Goal: Task Accomplishment & Management: Manage account settings

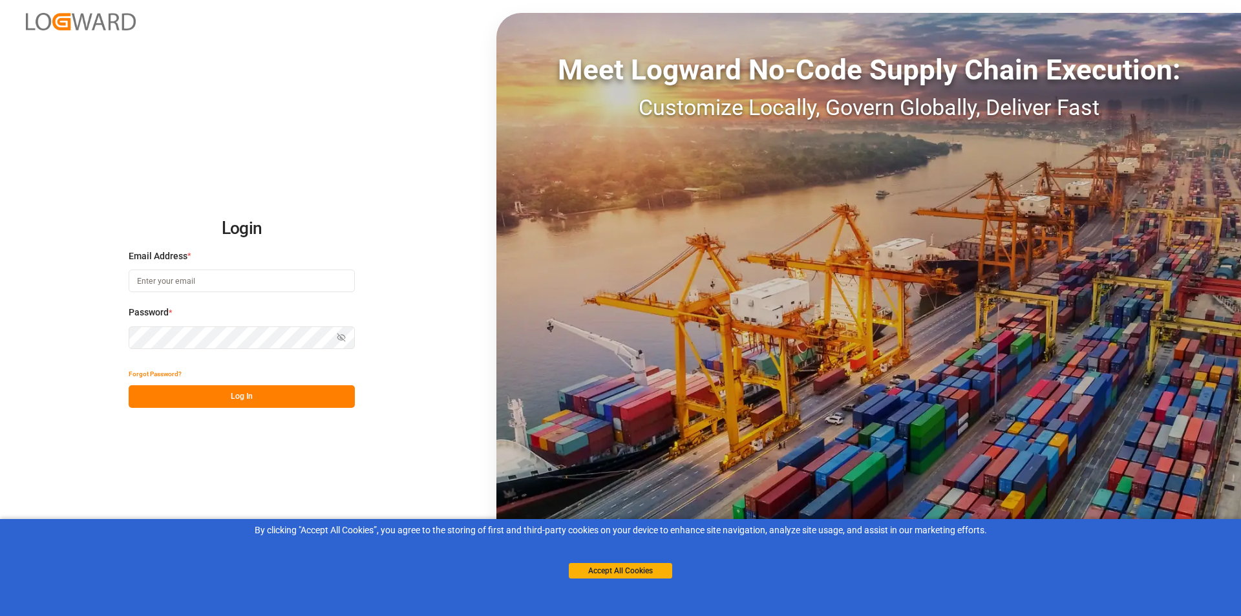
click at [213, 396] on button "Log In" at bounding box center [242, 396] width 226 height 23
click at [207, 279] on input at bounding box center [242, 280] width 226 height 23
type input "[PERSON_NAME][EMAIL_ADDRESS][PERSON_NAME][DOMAIN_NAME]"
click at [235, 405] on button "Log In" at bounding box center [242, 396] width 226 height 23
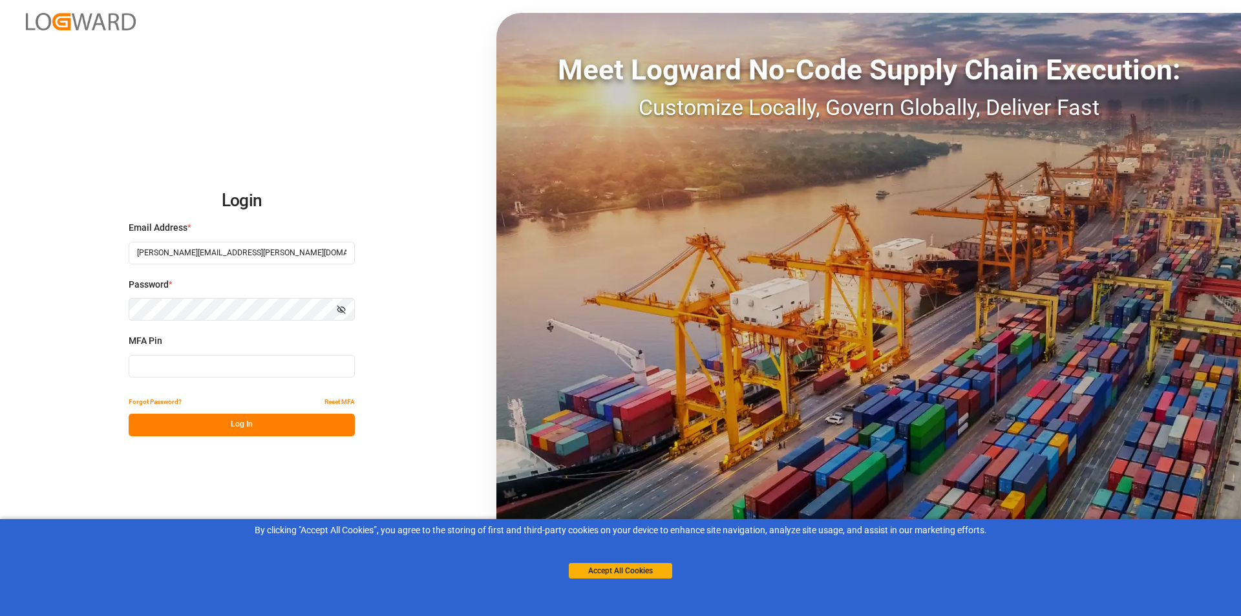
click at [224, 366] on input at bounding box center [242, 366] width 226 height 23
type input "879820"
click at [228, 425] on button "Log In" at bounding box center [242, 425] width 226 height 23
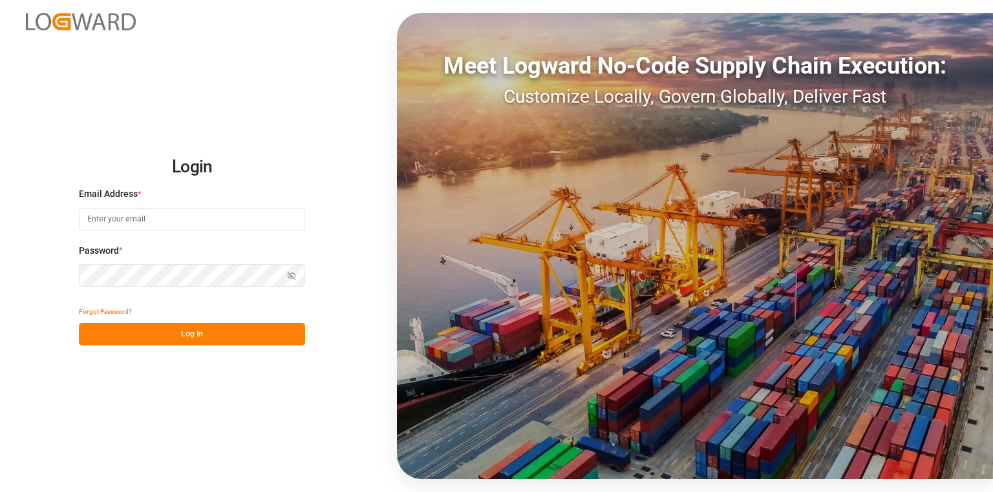
type input "[PERSON_NAME][EMAIL_ADDRESS][PERSON_NAME][DOMAIN_NAME]"
click at [269, 348] on div "Login Email Address * [PERSON_NAME][EMAIL_ADDRESS][PERSON_NAME][DOMAIN_NAME] Pa…" at bounding box center [496, 246] width 993 height 492
click at [224, 332] on button "Log In" at bounding box center [192, 334] width 226 height 23
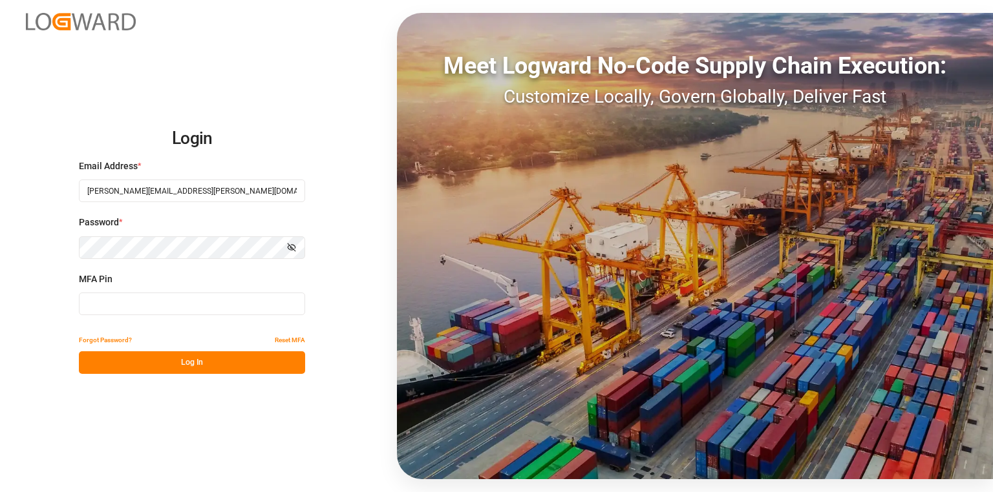
click at [215, 310] on input at bounding box center [192, 304] width 226 height 23
type input "077100"
click at [204, 362] on button "Log In" at bounding box center [192, 363] width 226 height 23
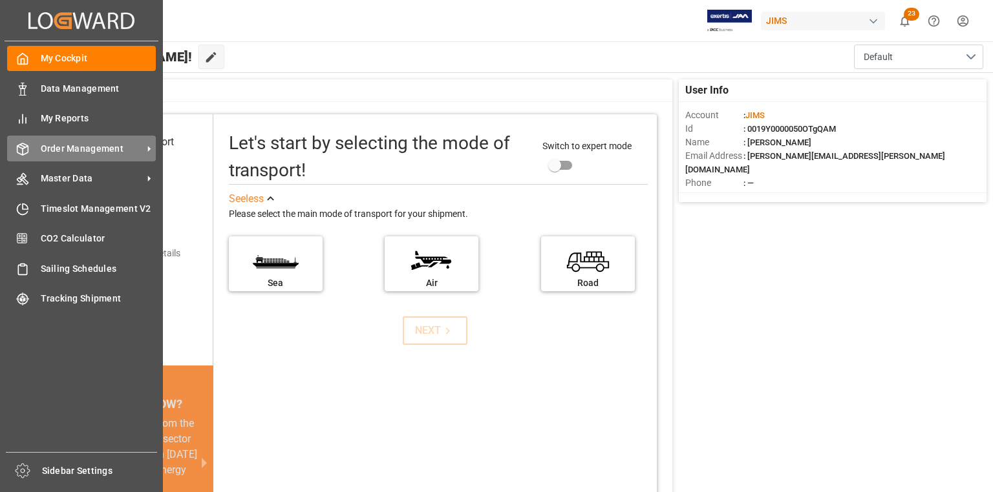
click at [77, 153] on span "Order Management" at bounding box center [92, 149] width 102 height 14
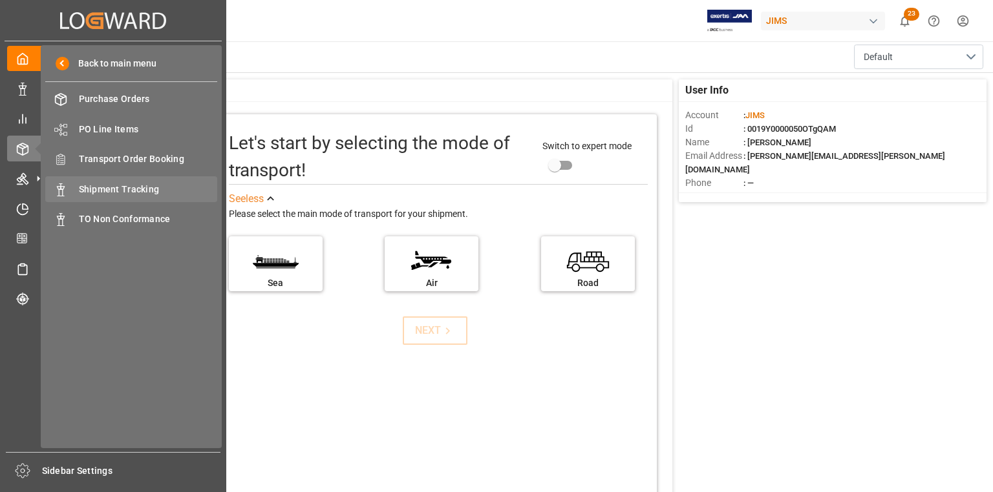
click at [141, 186] on span "Shipment Tracking" at bounding box center [148, 190] width 139 height 14
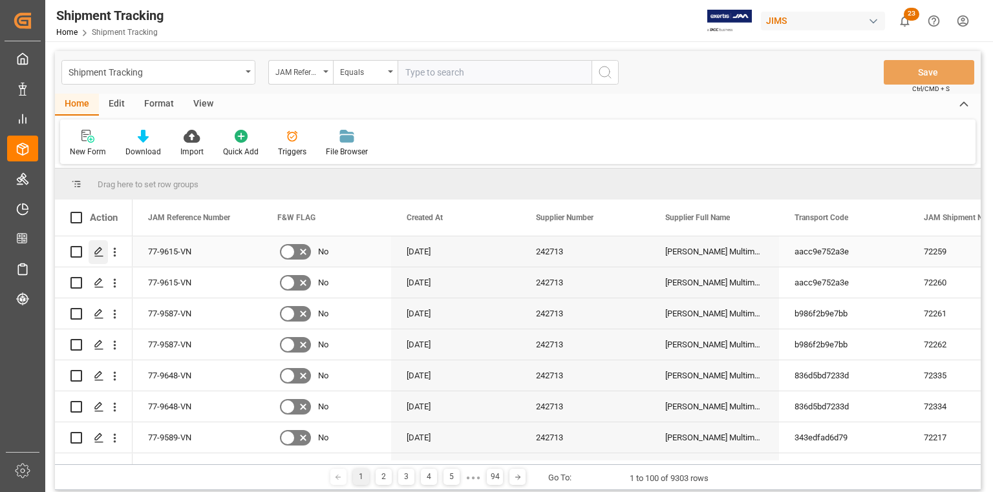
click at [96, 251] on icon "Press SPACE to select this row." at bounding box center [99, 252] width 10 height 10
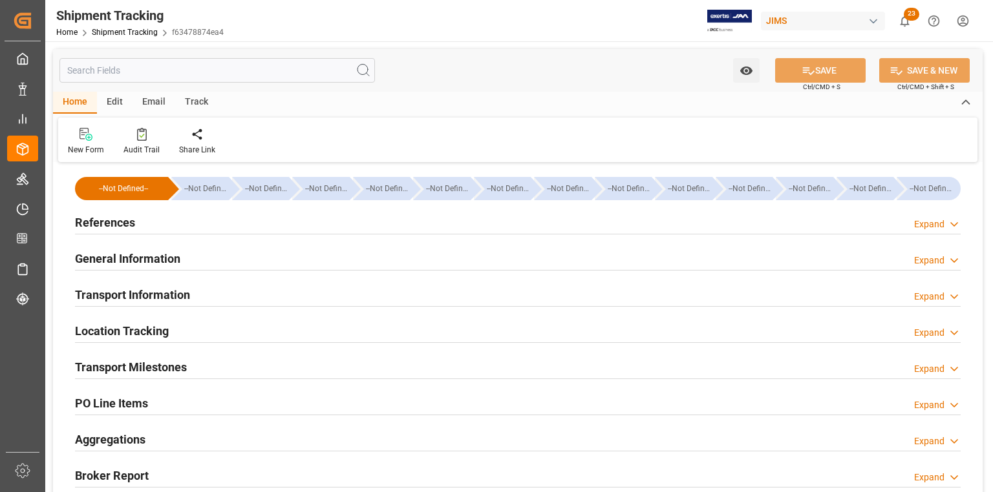
type input "[DATE] 00:00"
type input "[DATE]"
type input "[DATE] 00:00"
type input "[DATE] 00:01"
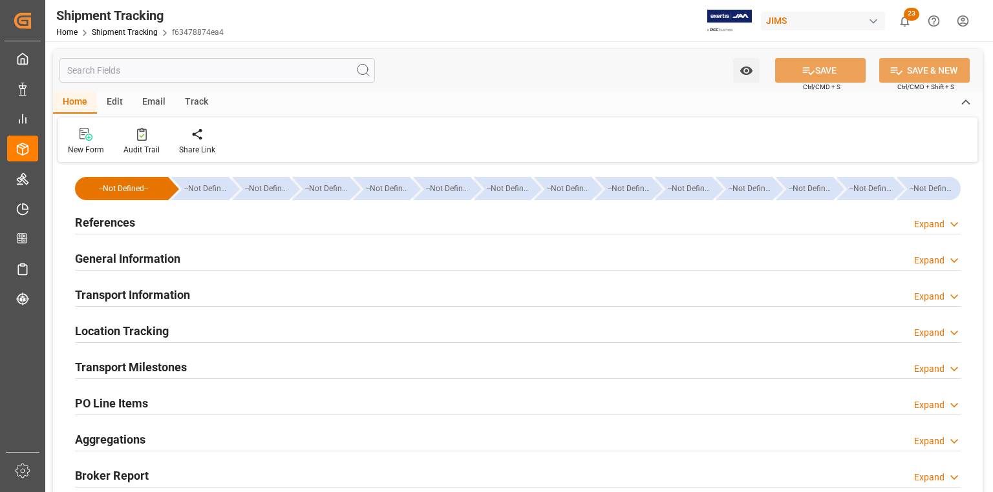
type input "[DATE]"
type input "[DATE] 00:00"
click at [144, 360] on h2 "Transport Milestones" at bounding box center [131, 367] width 112 height 17
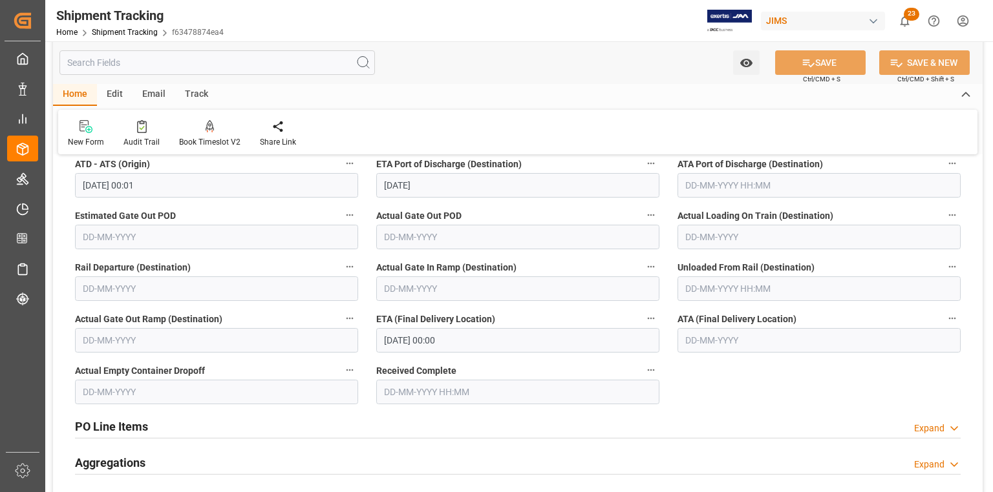
scroll to position [362, 0]
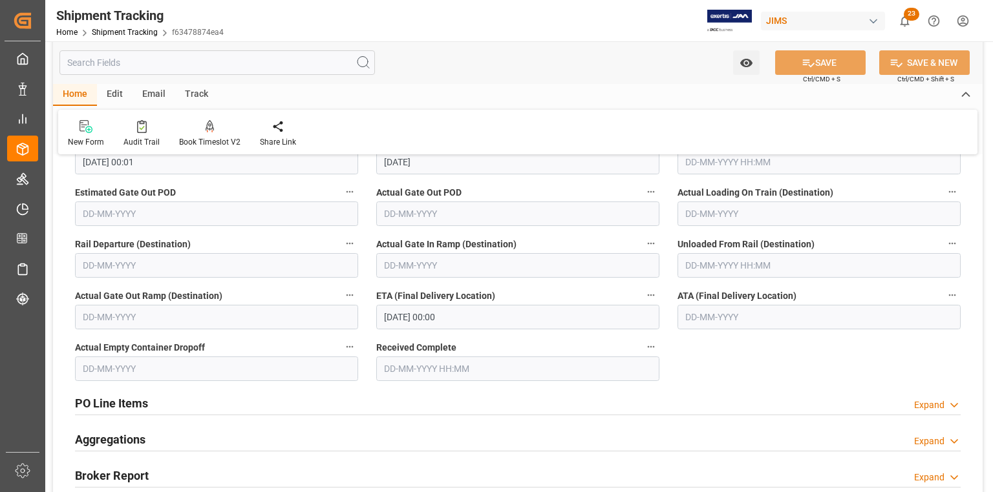
click at [112, 88] on div "Edit" at bounding box center [115, 95] width 36 height 22
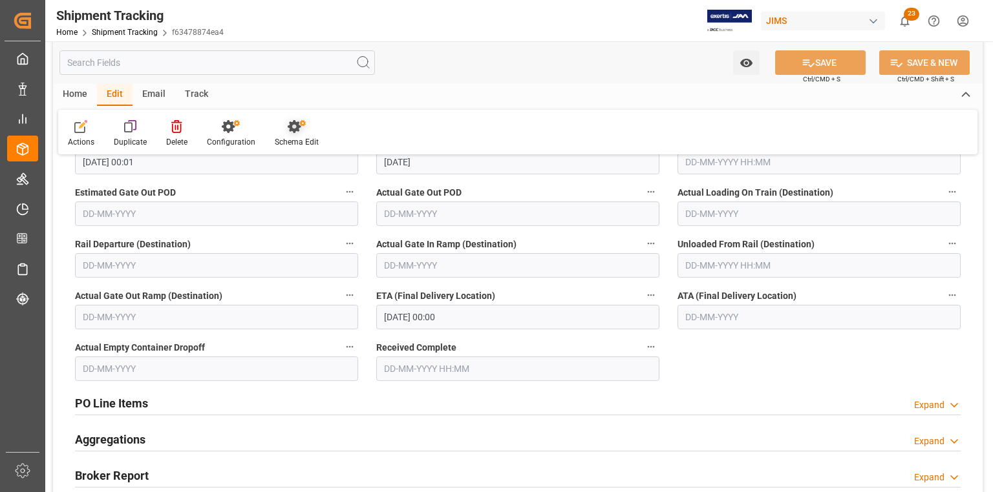
click at [282, 134] on div "Schema Edit" at bounding box center [296, 134] width 63 height 28
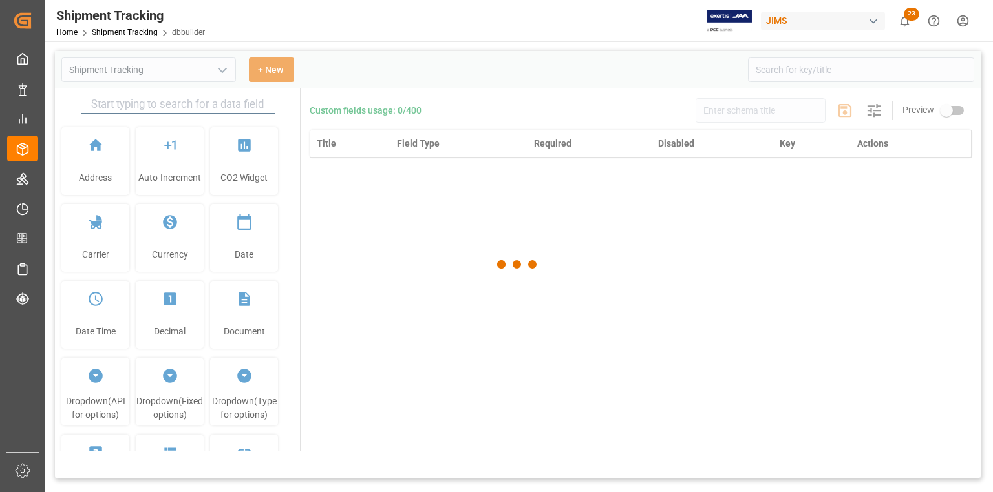
type input "Shipment Tracking"
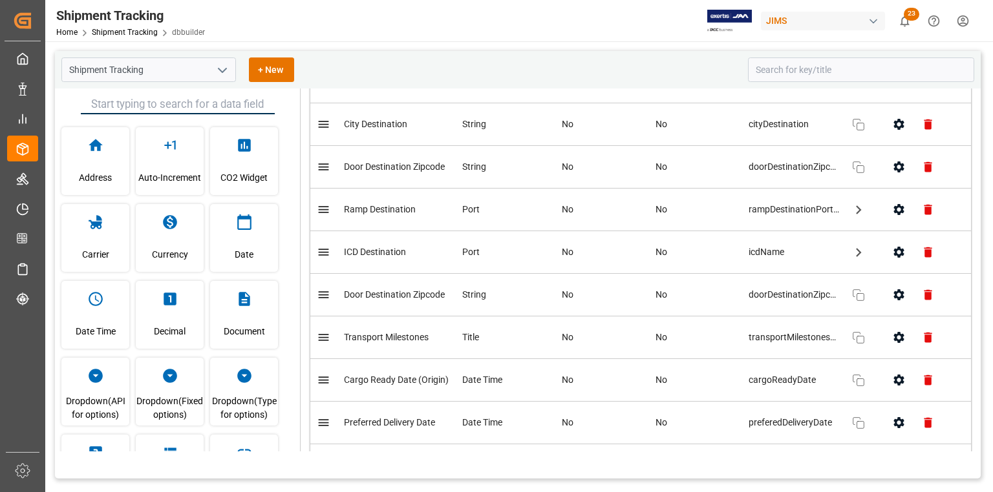
scroll to position [3102, 0]
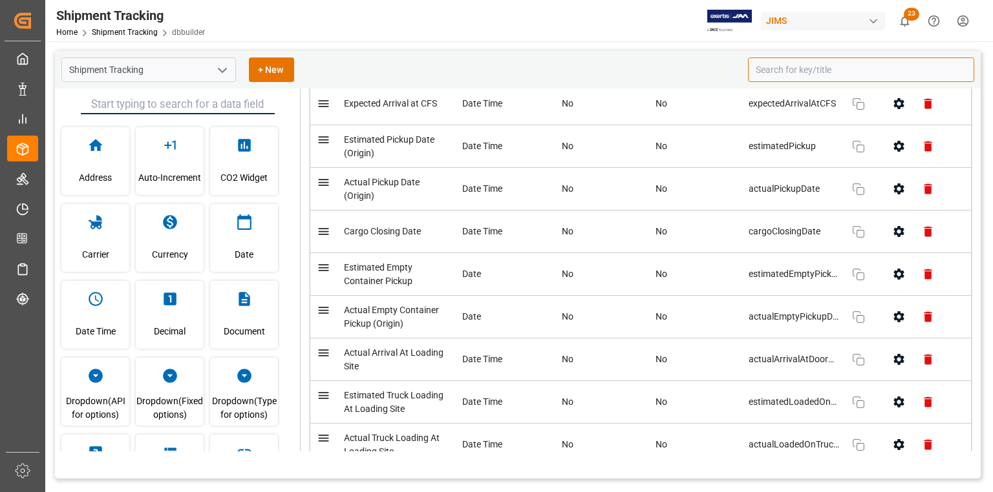
click at [780, 78] on input at bounding box center [861, 70] width 226 height 25
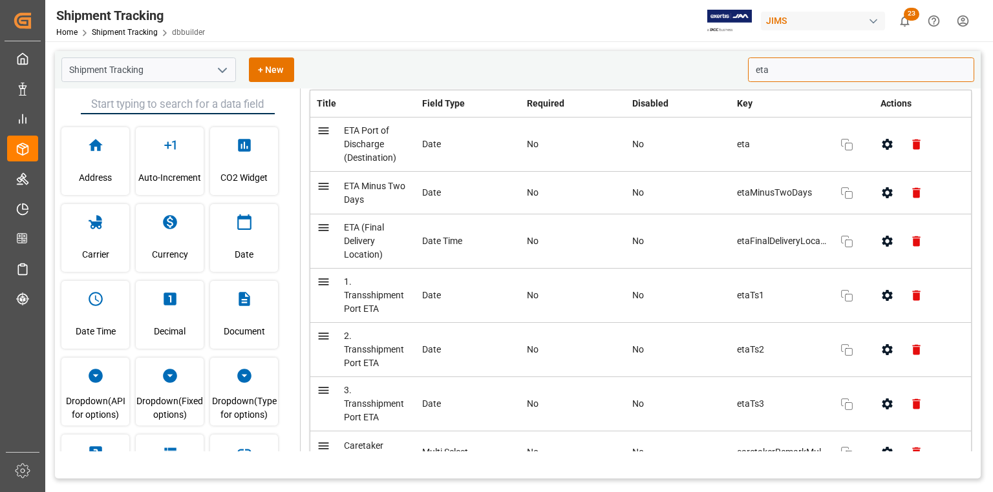
scroll to position [0, 0]
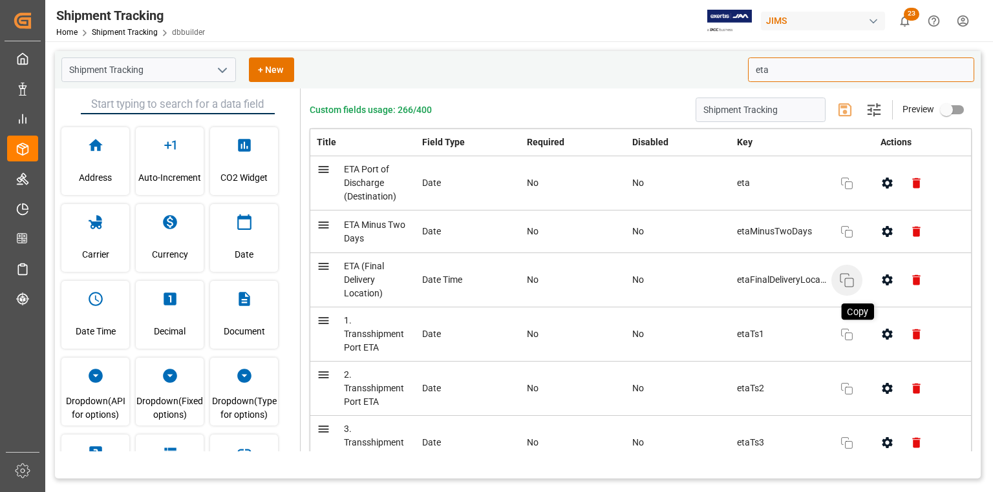
click at [850, 283] on icon "button" at bounding box center [847, 281] width 16 height 16
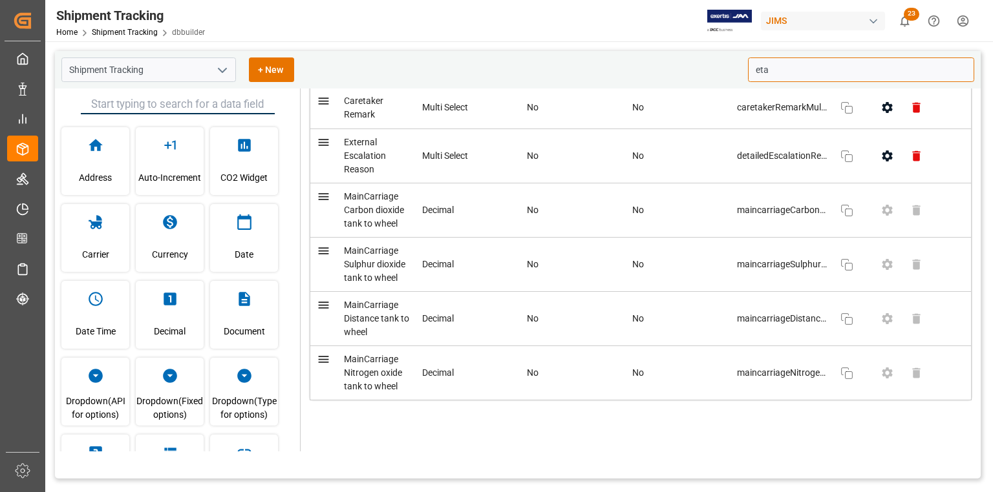
scroll to position [385, 0]
type input "eta"
click at [528, 447] on div "Custom fields usage: 266/400 Shipment Tracking Settings Preview Title Field Typ…" at bounding box center [640, 270] width 680 height 363
drag, startPoint x: 528, startPoint y: 447, endPoint x: 419, endPoint y: 425, distance: 110.8
click at [419, 425] on div "Title Field Type Required Disabled Key Actions ETA Port of Discharge (Destinati…" at bounding box center [641, 93] width 662 height 701
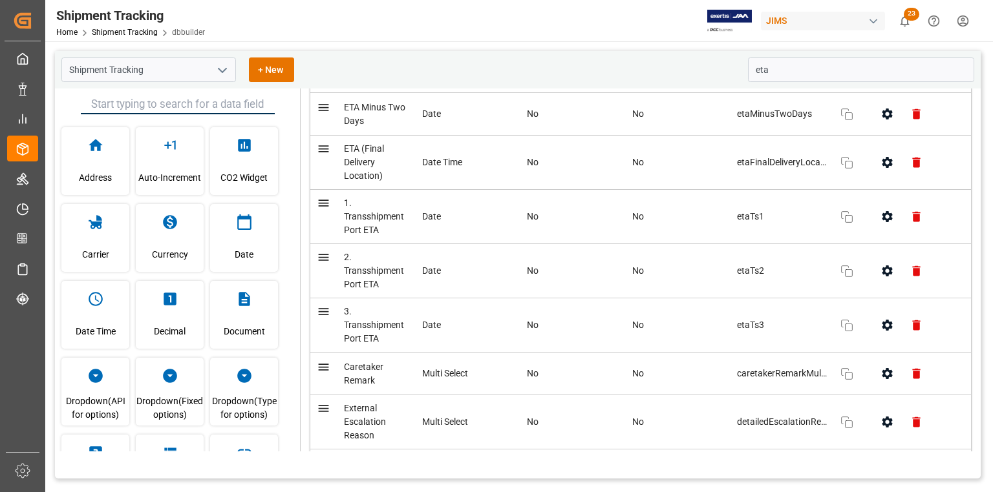
scroll to position [75, 0]
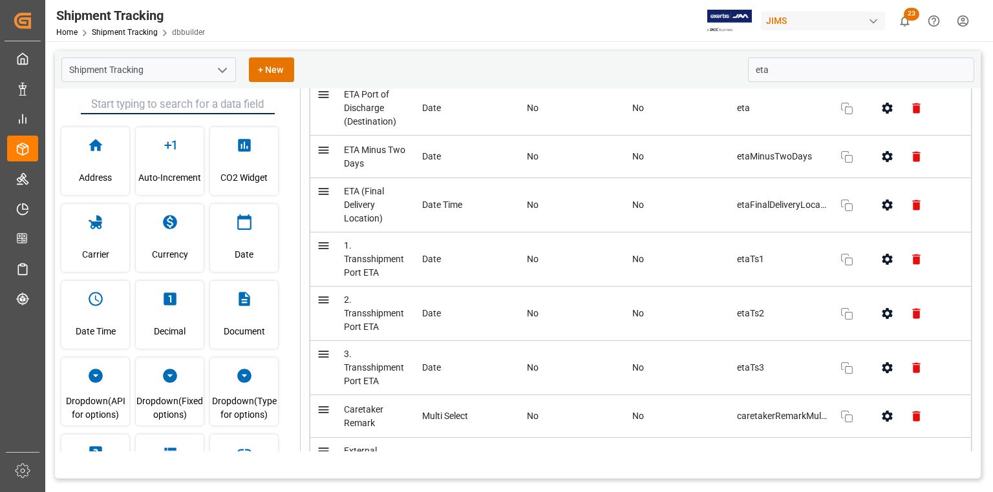
click at [881, 206] on icon "button" at bounding box center [886, 205] width 10 height 11
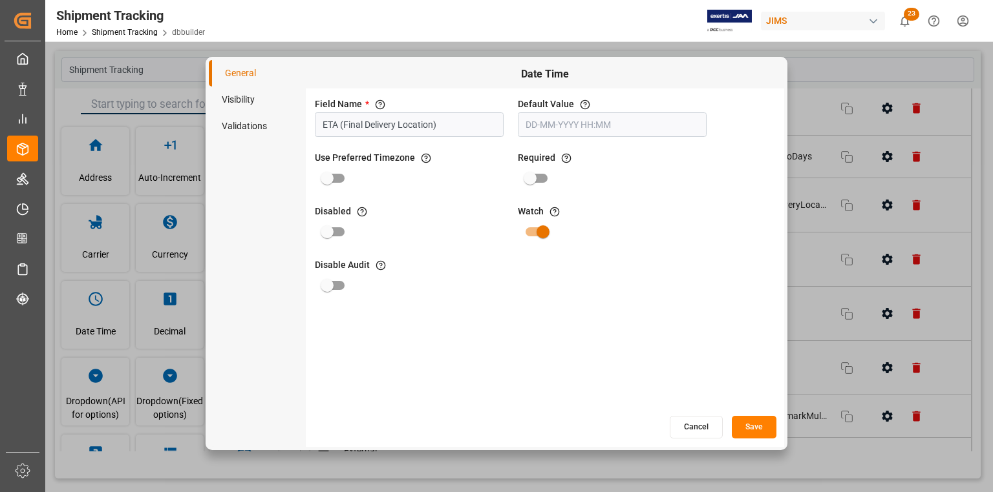
click at [248, 103] on li "Visibility" at bounding box center [257, 100] width 97 height 26
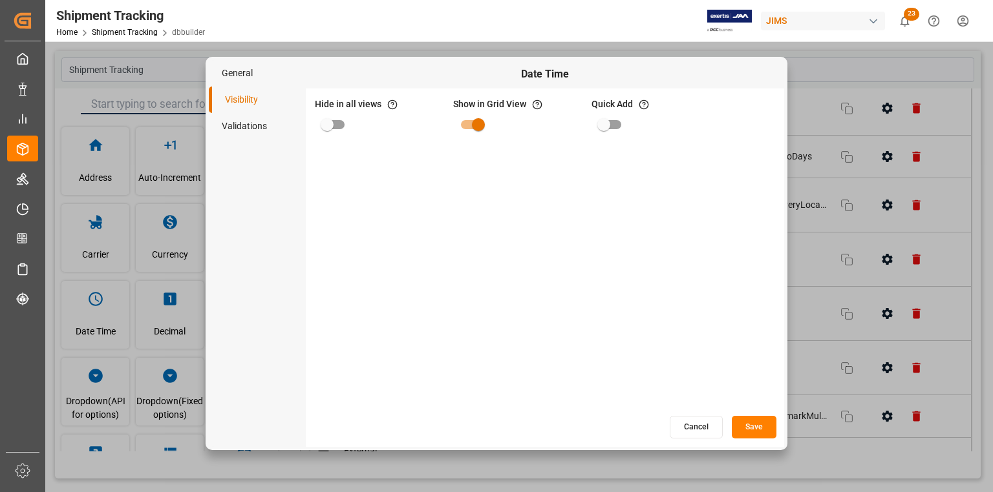
click at [249, 125] on li "Validations" at bounding box center [257, 126] width 97 height 26
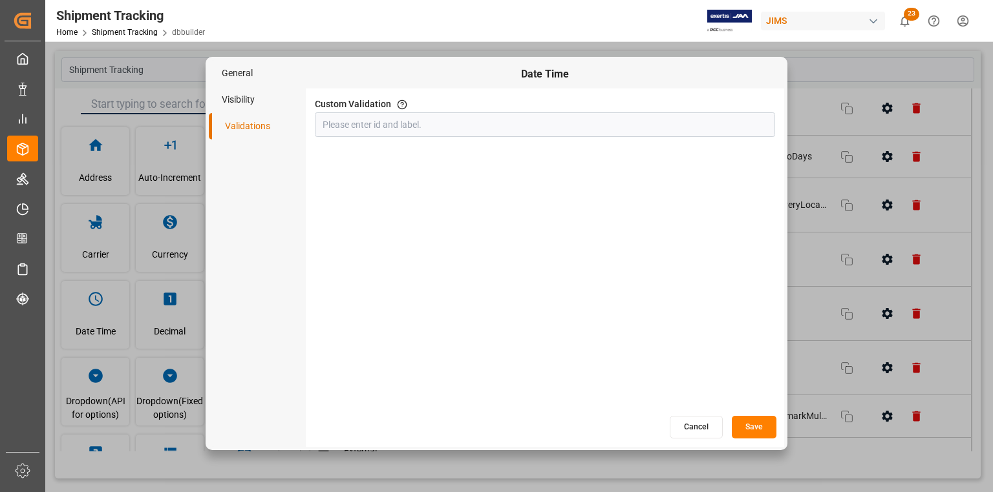
click at [678, 430] on button "Cancel" at bounding box center [695, 427] width 53 height 23
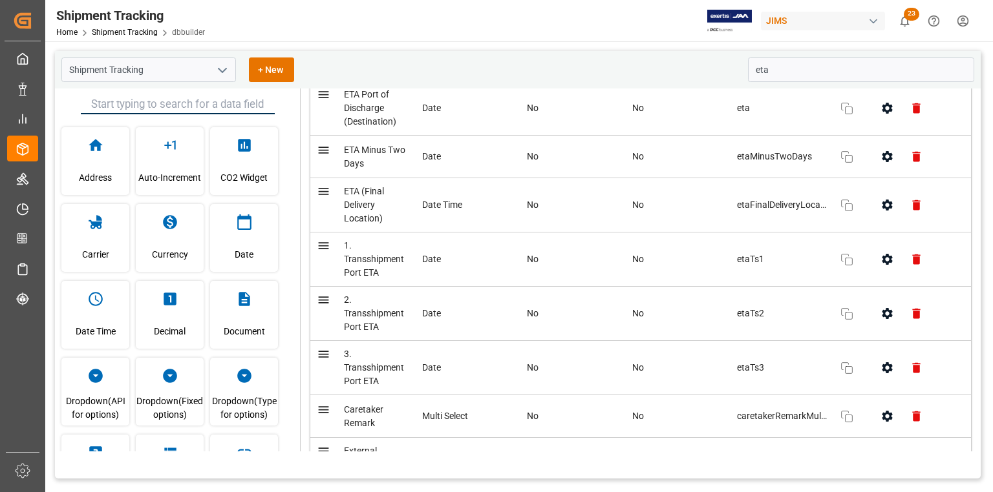
click at [399, 219] on span "ETA (Final Delivery Location)" at bounding box center [376, 205] width 65 height 41
click at [387, 219] on span "ETA (Final Delivery Location)" at bounding box center [376, 205] width 65 height 41
click at [885, 205] on icon "button" at bounding box center [887, 205] width 14 height 14
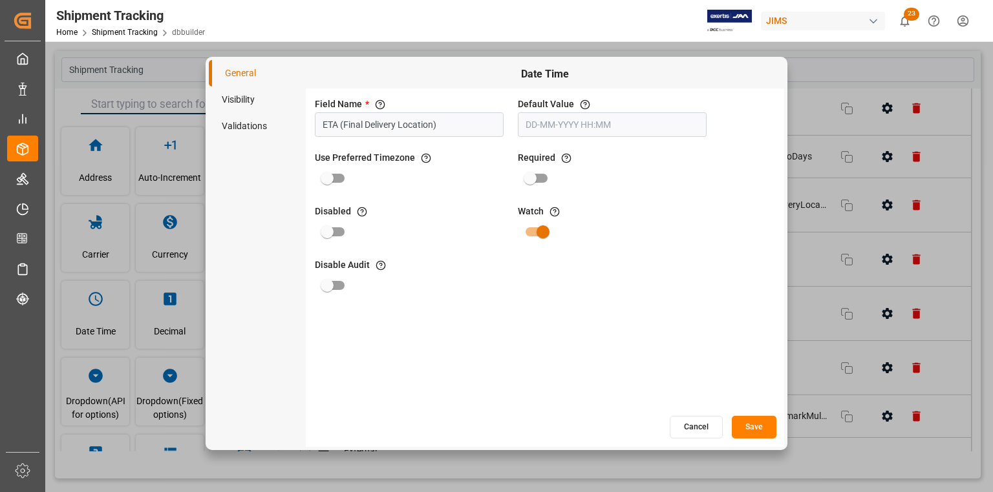
drag, startPoint x: 458, startPoint y: 126, endPoint x: 286, endPoint y: 119, distance: 172.0
click at [286, 119] on div "General Visibility Validations Date Time Field Name * The title of the field th…" at bounding box center [496, 254] width 575 height 388
click at [695, 429] on button "Cancel" at bounding box center [695, 427] width 53 height 23
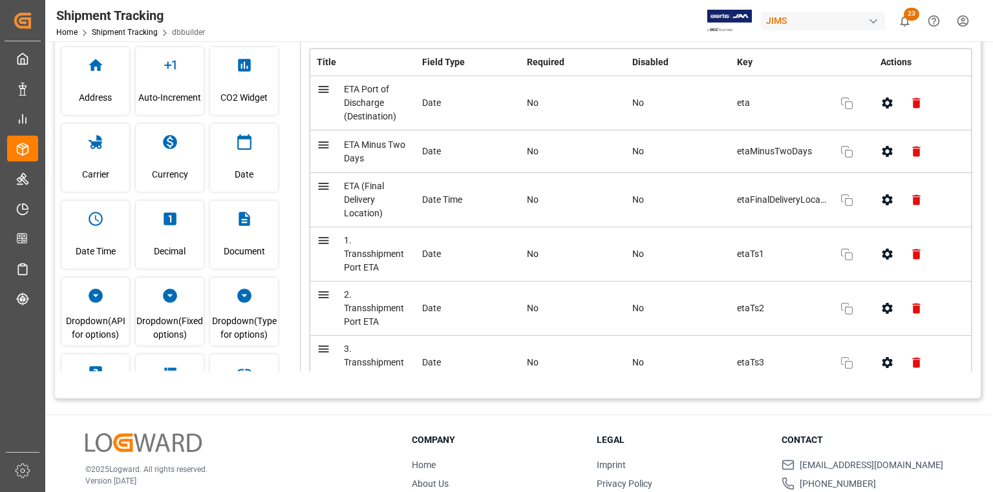
scroll to position [0, 0]
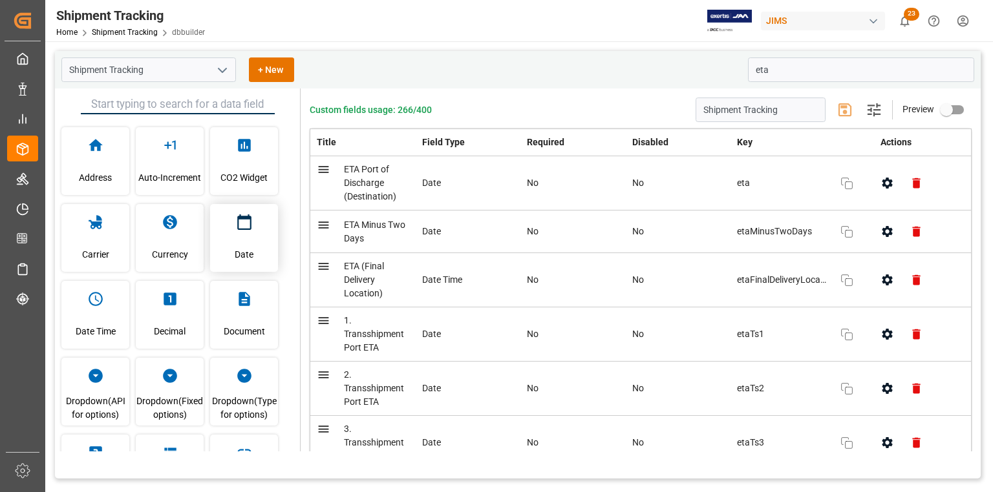
click at [243, 241] on span "Date" at bounding box center [244, 254] width 19 height 35
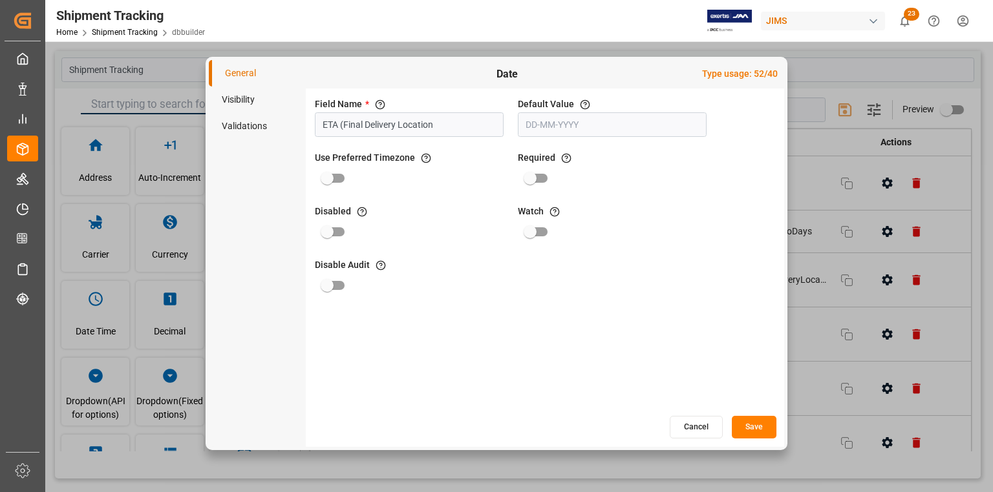
type input "ETA (Final Delivery Location"
click at [245, 96] on li "Visibility" at bounding box center [257, 100] width 97 height 26
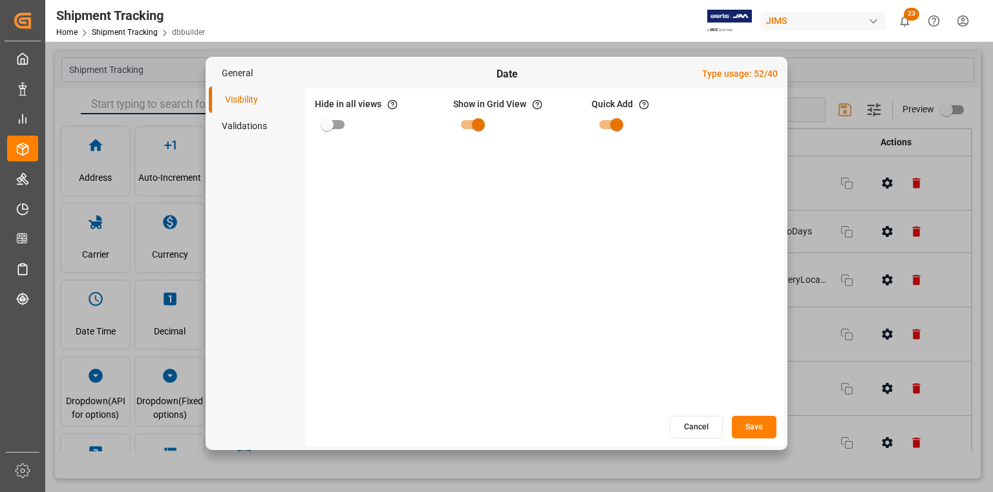
click at [756, 429] on button "Save" at bounding box center [754, 427] width 45 height 23
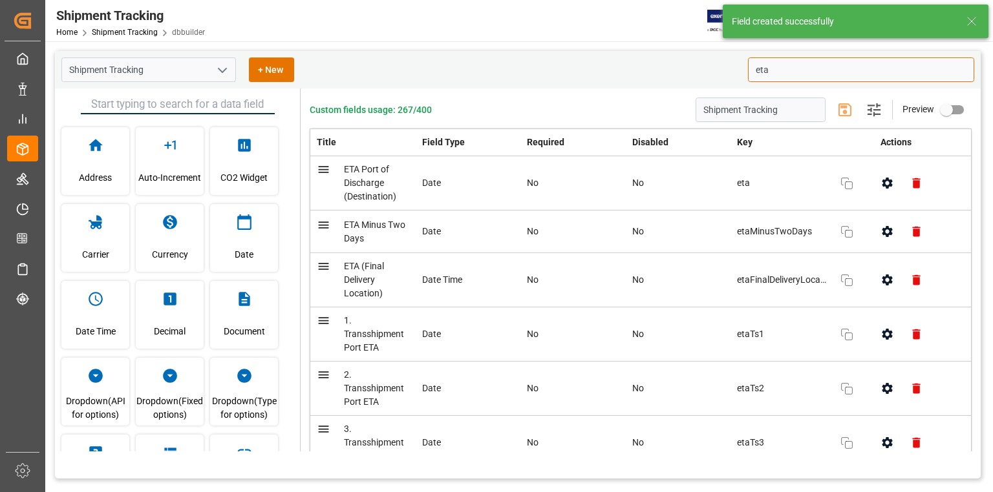
drag, startPoint x: 810, startPoint y: 67, endPoint x: 721, endPoint y: 58, distance: 89.1
click at [721, 58] on div "Shipment Tracking + New eta" at bounding box center [517, 69] width 925 height 37
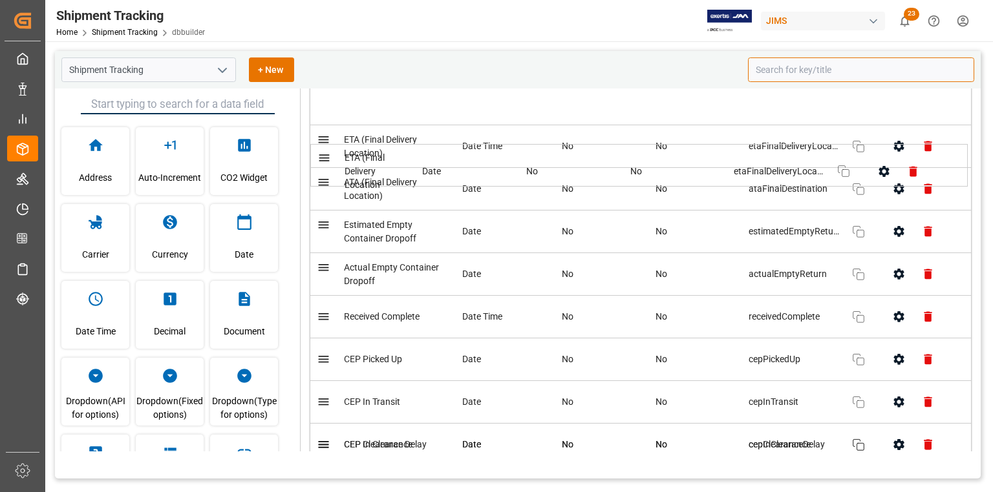
scroll to position [4434, 0]
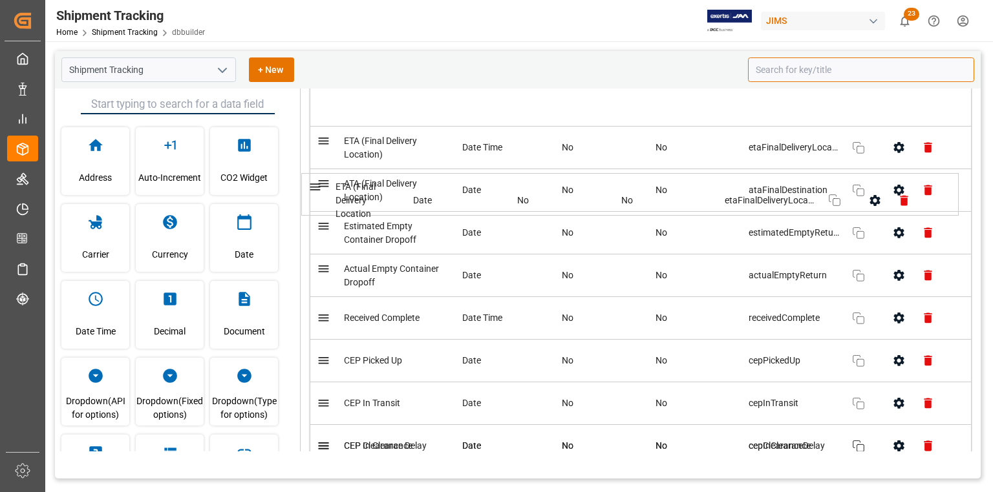
drag, startPoint x: 501, startPoint y: 382, endPoint x: 493, endPoint y: 191, distance: 190.8
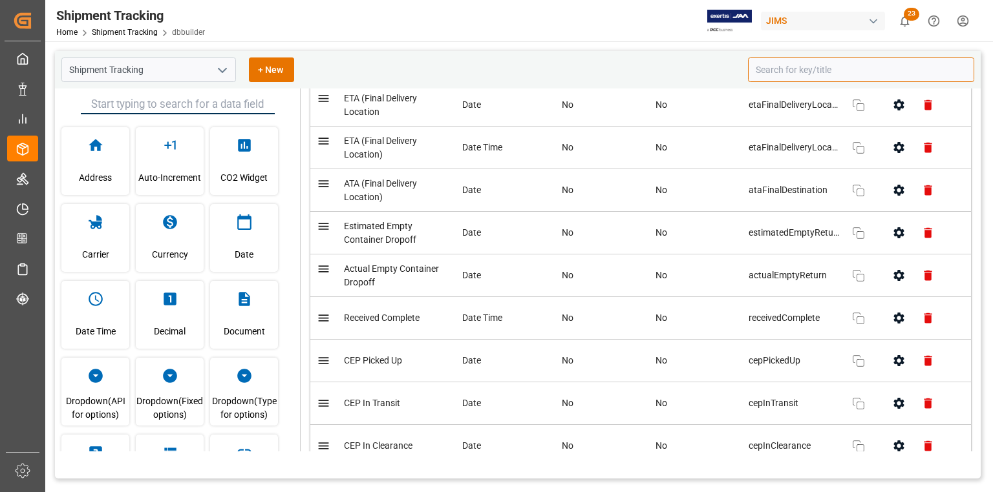
click at [893, 111] on icon "button" at bounding box center [898, 105] width 10 height 11
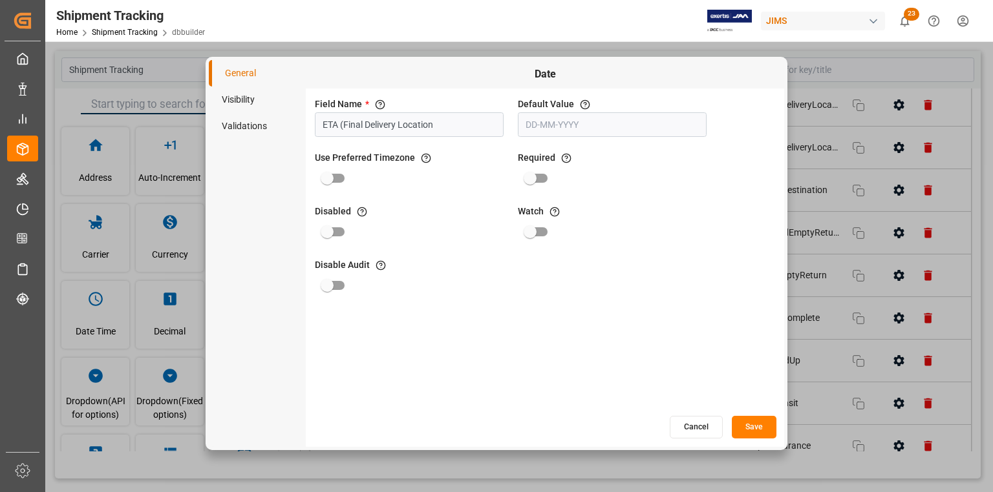
click at [707, 421] on button "Cancel" at bounding box center [695, 427] width 53 height 23
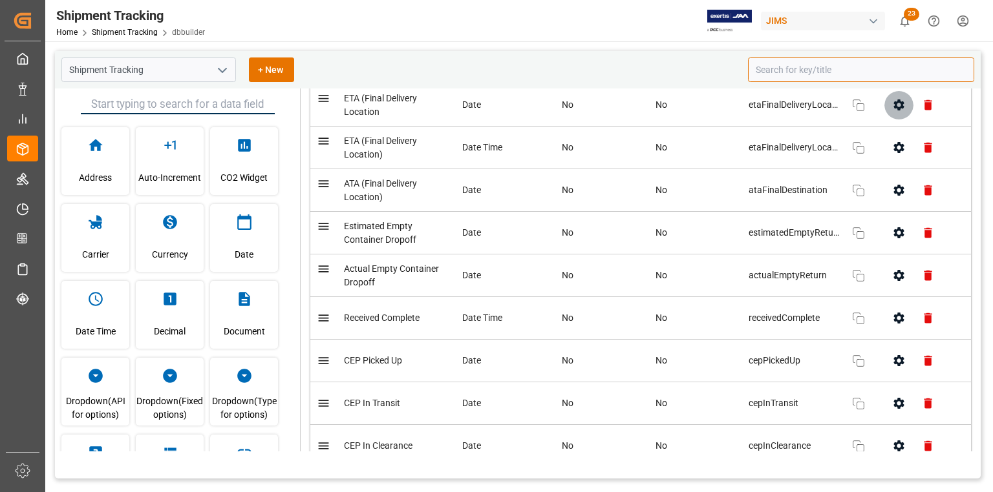
click at [894, 111] on icon "button" at bounding box center [898, 105] width 10 height 11
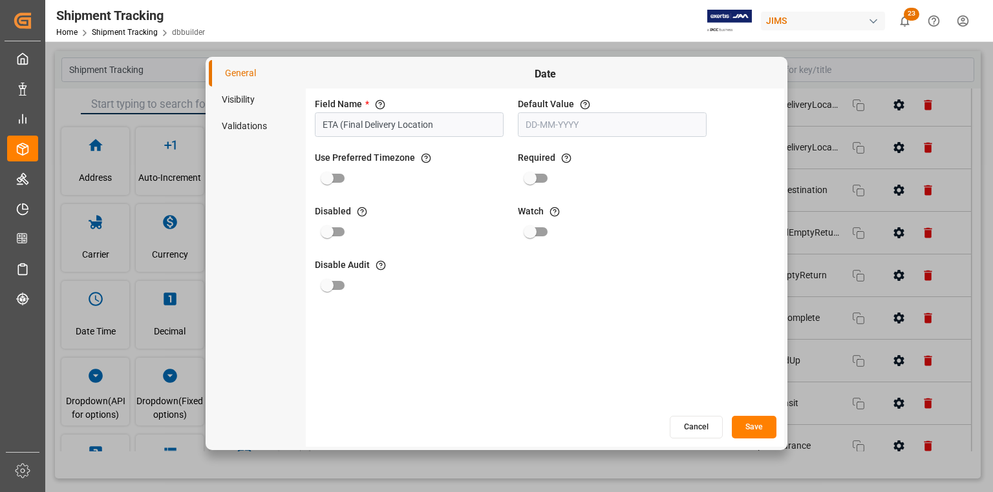
click at [255, 100] on li "Visibility" at bounding box center [257, 100] width 97 height 26
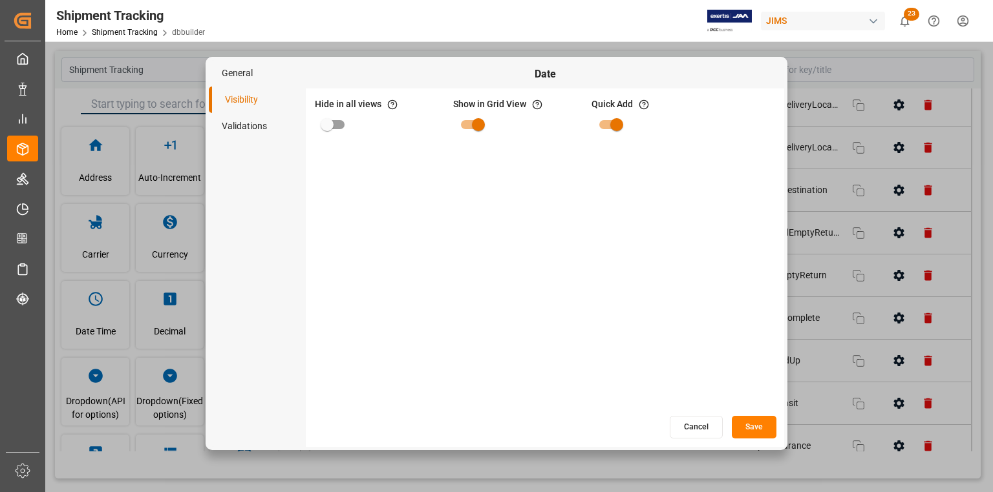
click at [250, 123] on li "Validations" at bounding box center [257, 126] width 97 height 26
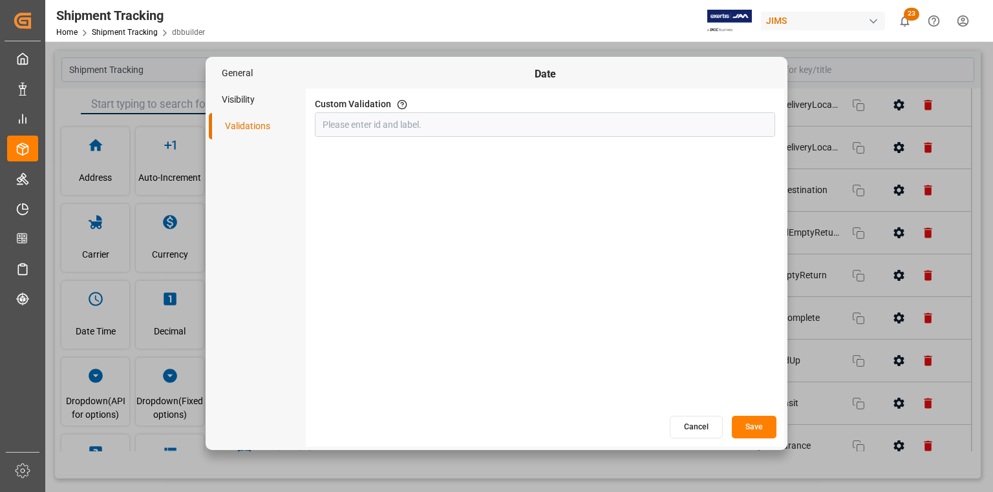
click at [702, 432] on button "Cancel" at bounding box center [695, 427] width 53 height 23
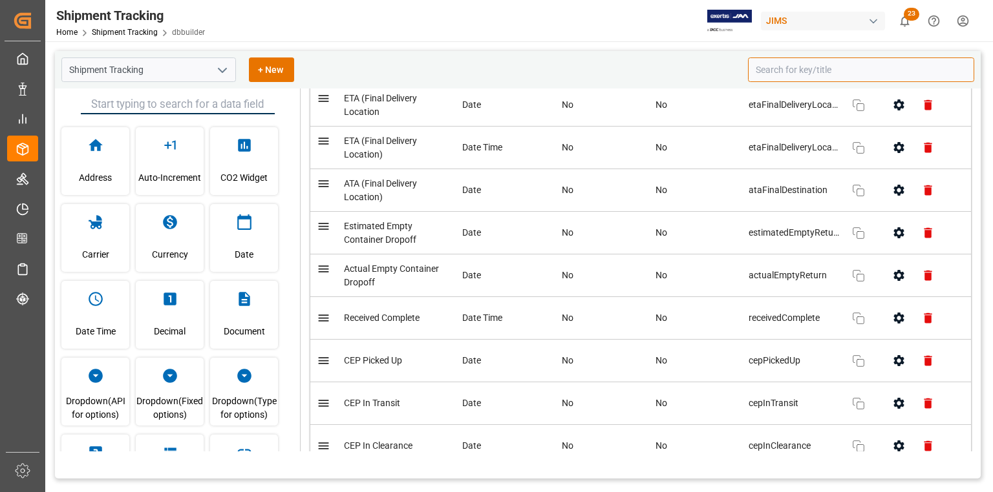
click at [894, 153] on icon "button" at bounding box center [898, 147] width 10 height 11
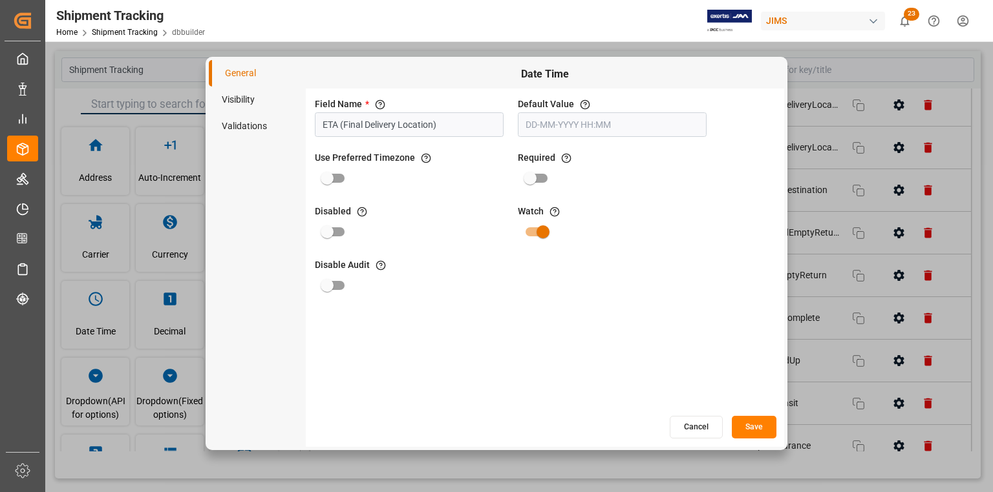
click at [695, 428] on button "Cancel" at bounding box center [695, 427] width 53 height 23
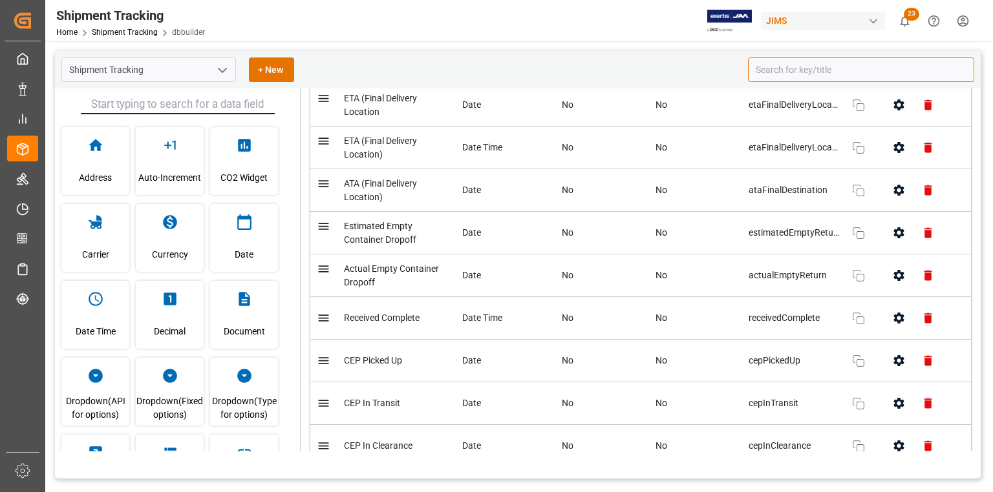
click at [748, 112] on span "etaFinalDeliveryLocation1" at bounding box center [793, 105] width 90 height 14
click at [775, 112] on span "etaFinalDeliveryLocation1" at bounding box center [793, 105] width 90 height 14
click at [923, 111] on icon "button" at bounding box center [927, 105] width 8 height 10
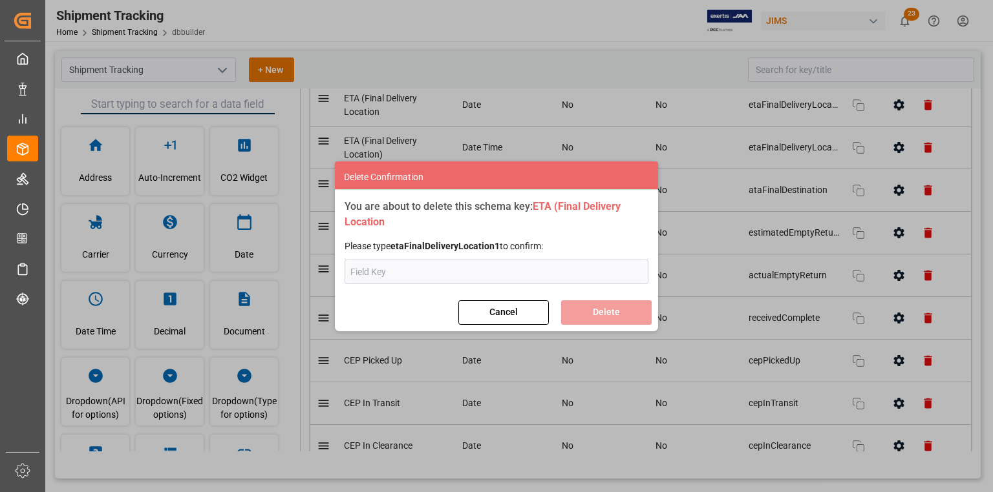
click at [459, 274] on input "text" at bounding box center [496, 272] width 304 height 25
click at [499, 310] on button "Cancel" at bounding box center [503, 312] width 90 height 25
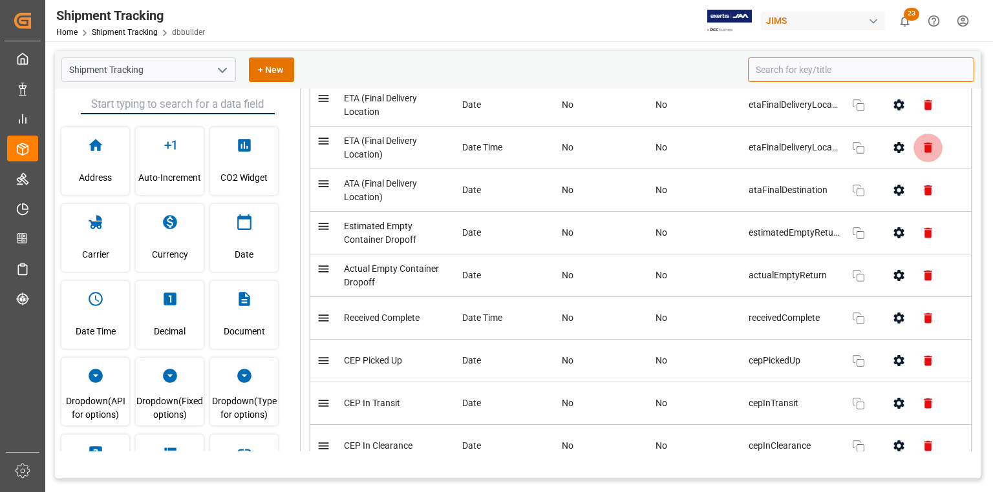
click at [923, 153] on icon "button" at bounding box center [927, 148] width 8 height 10
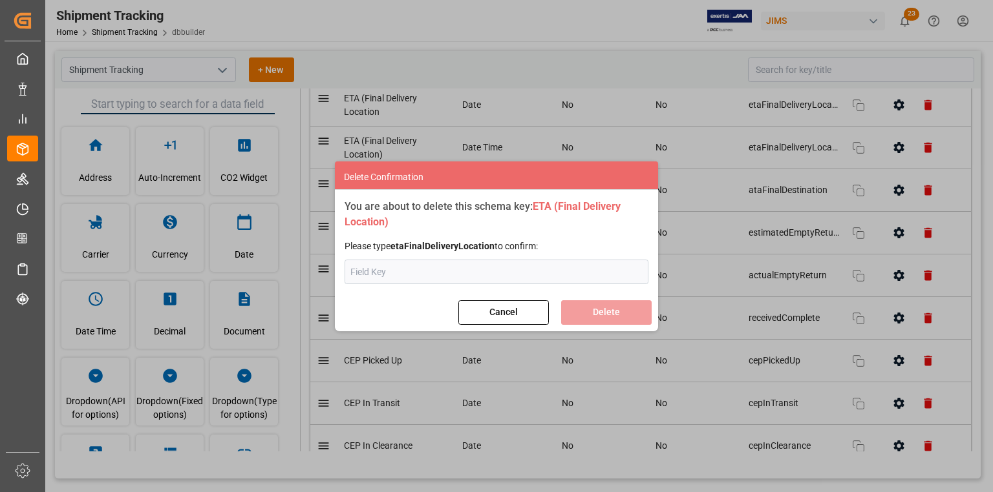
click at [503, 313] on button "Cancel" at bounding box center [503, 312] width 90 height 25
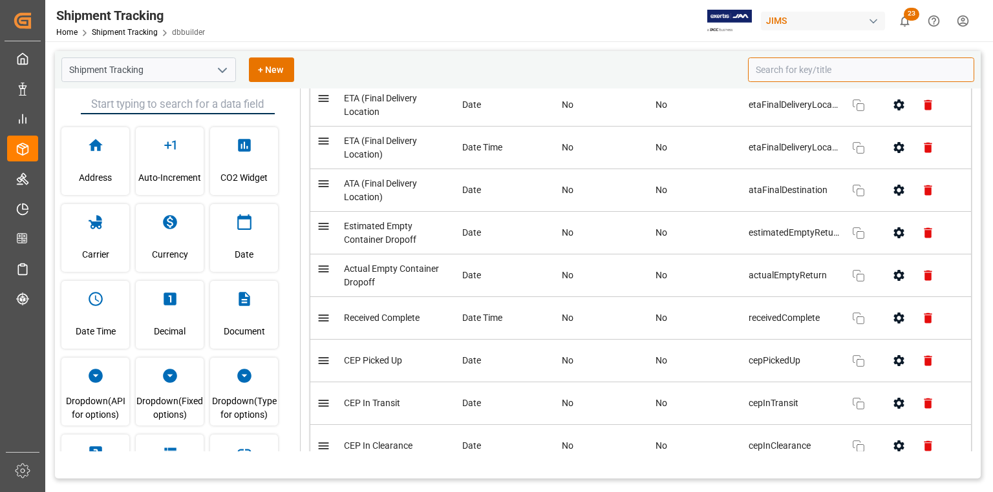
click at [923, 111] on icon "button" at bounding box center [927, 105] width 8 height 10
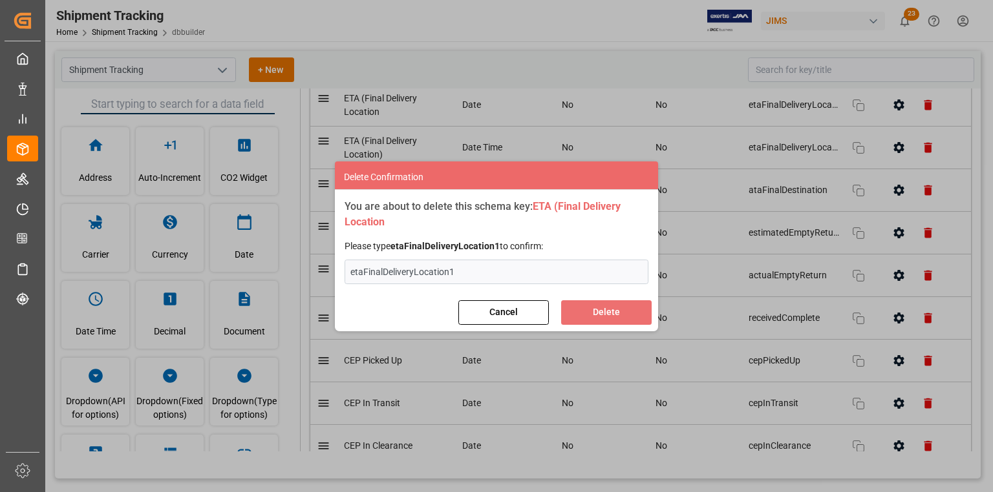
type input "etaFinalDeliveryLocation1"
click at [607, 315] on button "Delete" at bounding box center [606, 312] width 90 height 25
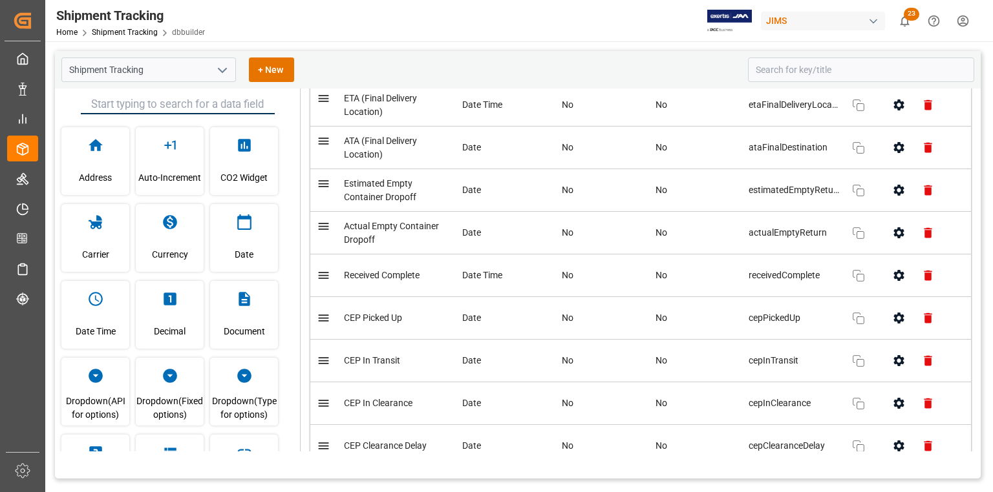
click at [251, 233] on div "Date" at bounding box center [244, 238] width 68 height 68
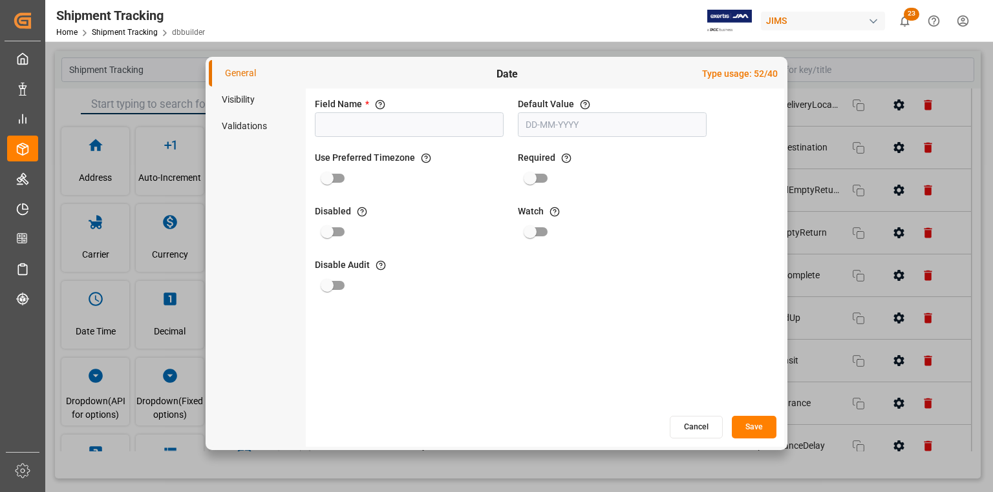
click at [410, 125] on input at bounding box center [409, 124] width 189 height 25
paste input "ETA (drayage)"
type input "ETA (drayage)"
click at [760, 429] on button "Save" at bounding box center [754, 427] width 45 height 23
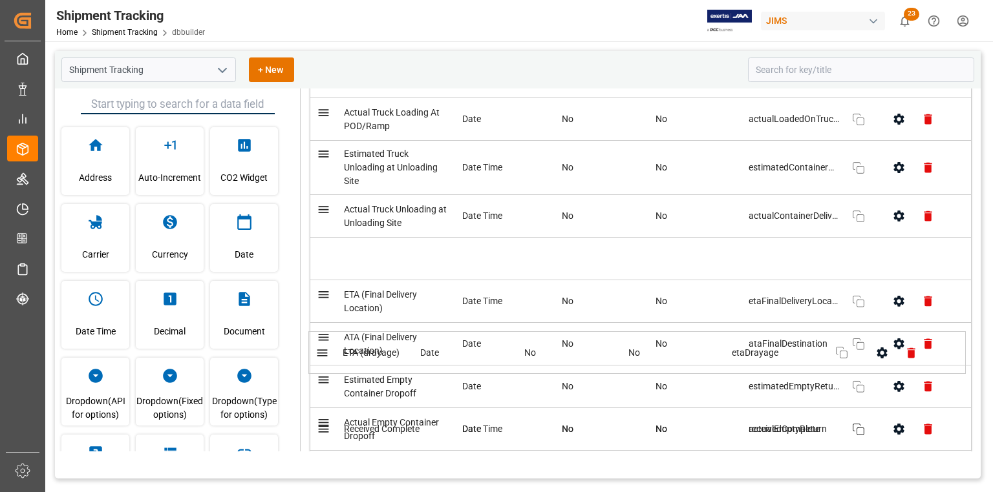
scroll to position [4281, 0]
drag, startPoint x: 503, startPoint y: 375, endPoint x: 501, endPoint y: 339, distance: 36.2
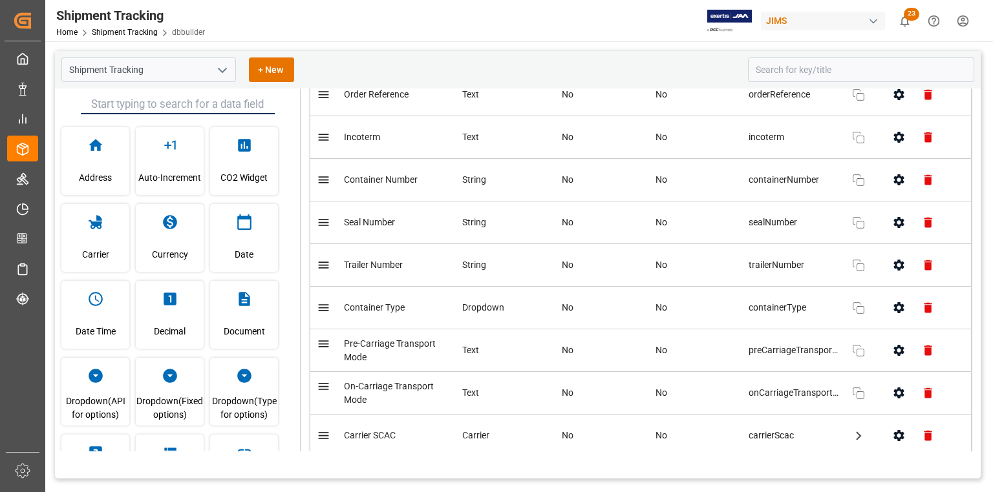
scroll to position [0, 0]
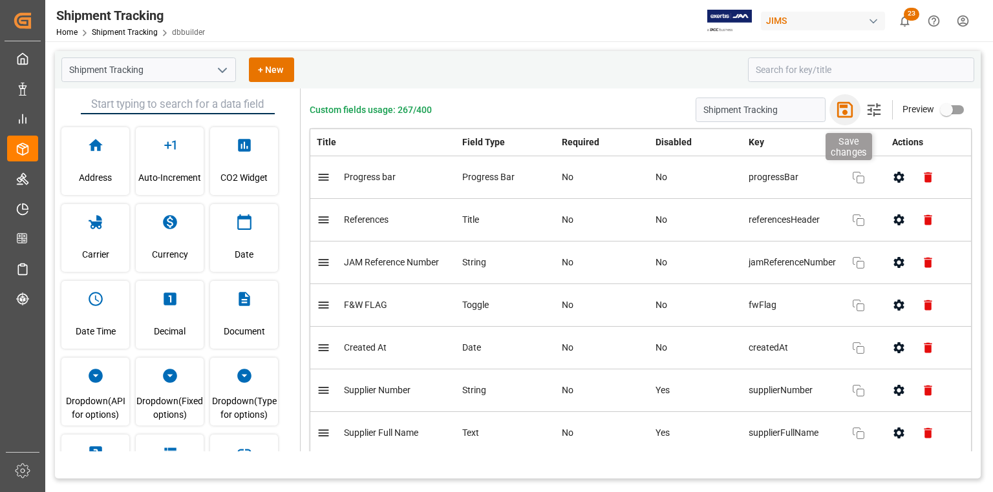
click at [843, 107] on icon "button" at bounding box center [844, 110] width 21 height 21
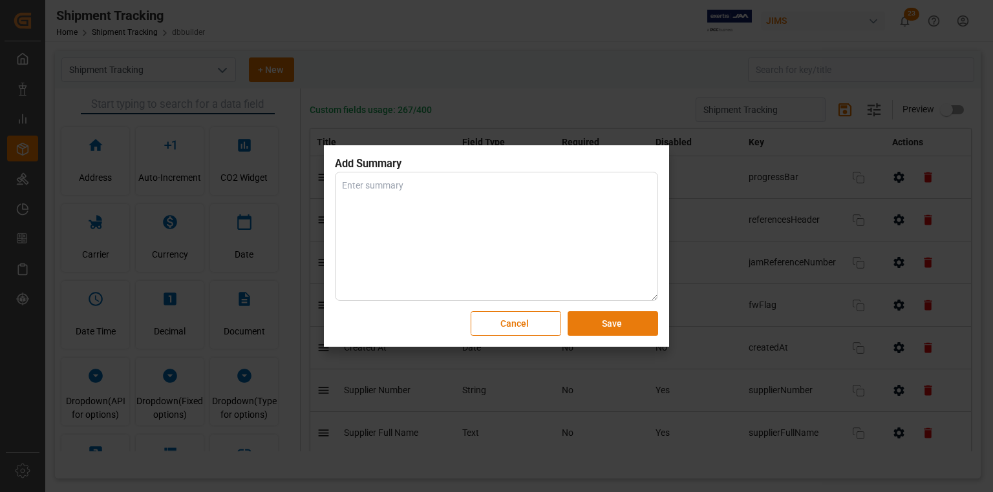
click at [593, 333] on button "Save" at bounding box center [612, 323] width 90 height 25
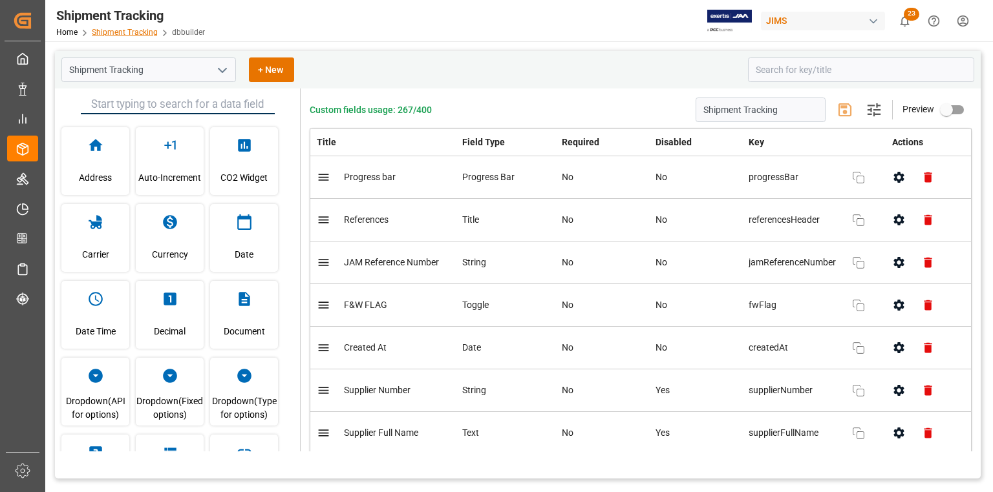
click at [126, 31] on link "Shipment Tracking" at bounding box center [125, 32] width 66 height 9
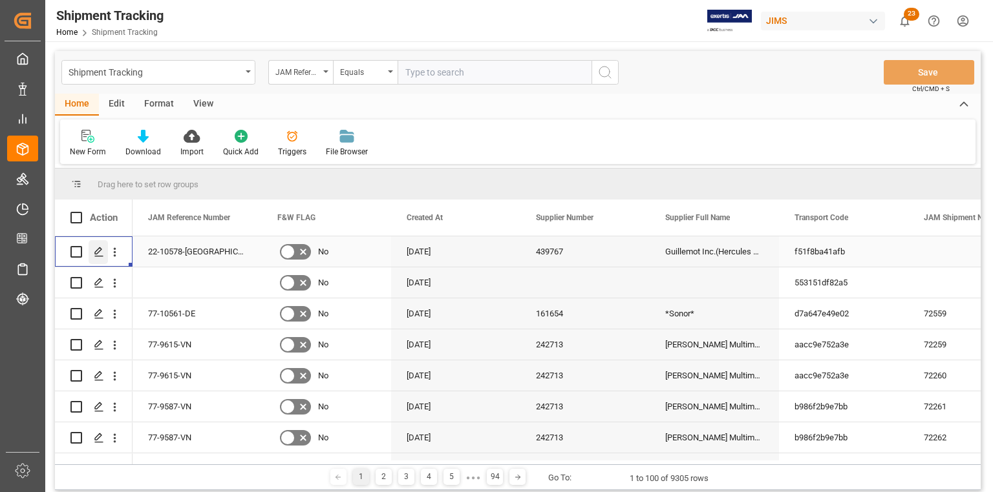
click at [99, 252] on polygon "Press SPACE to select this row." at bounding box center [98, 251] width 6 height 6
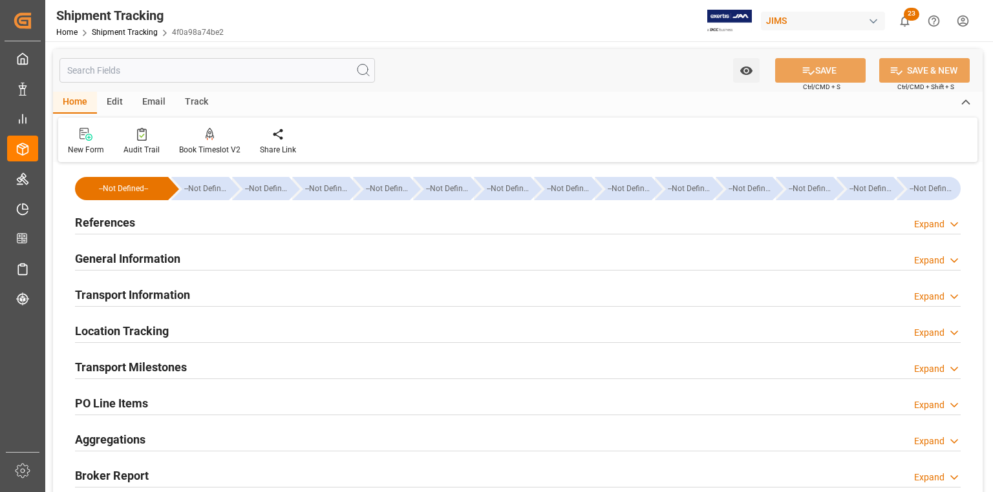
click at [137, 357] on div "Transport Milestones" at bounding box center [131, 366] width 112 height 25
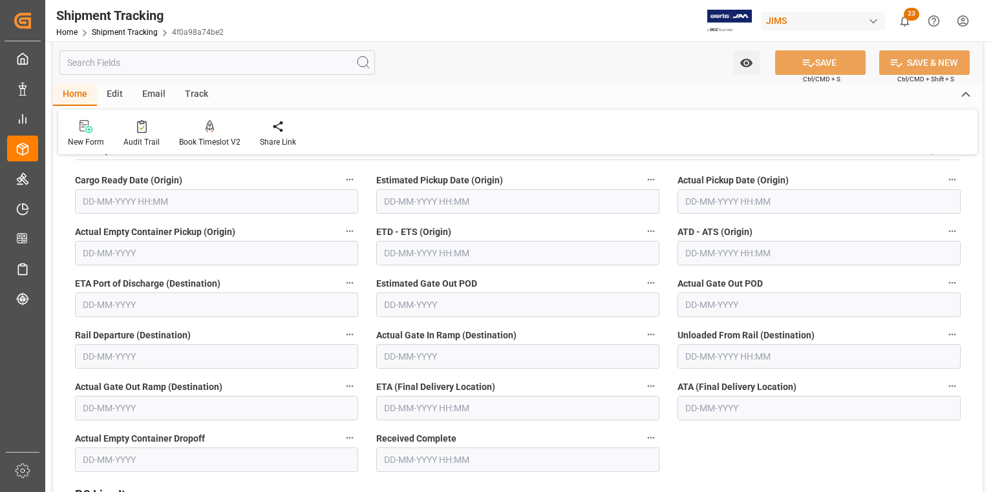
scroll to position [258, 0]
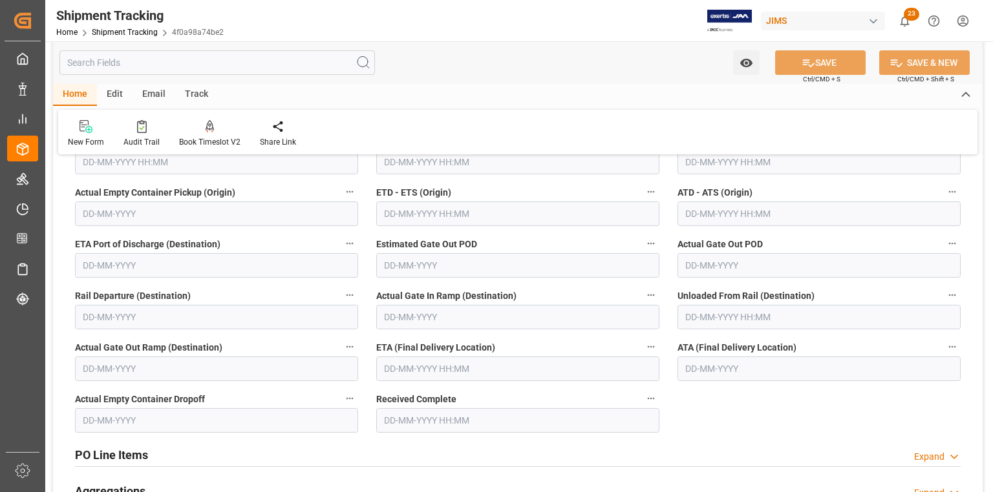
click at [119, 90] on div "Edit" at bounding box center [115, 95] width 36 height 22
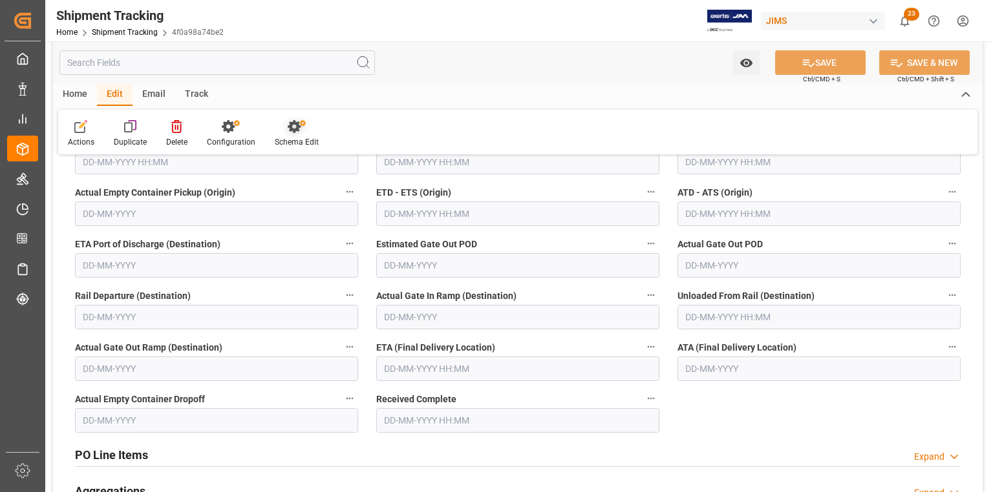
click at [289, 131] on icon at bounding box center [294, 126] width 13 height 13
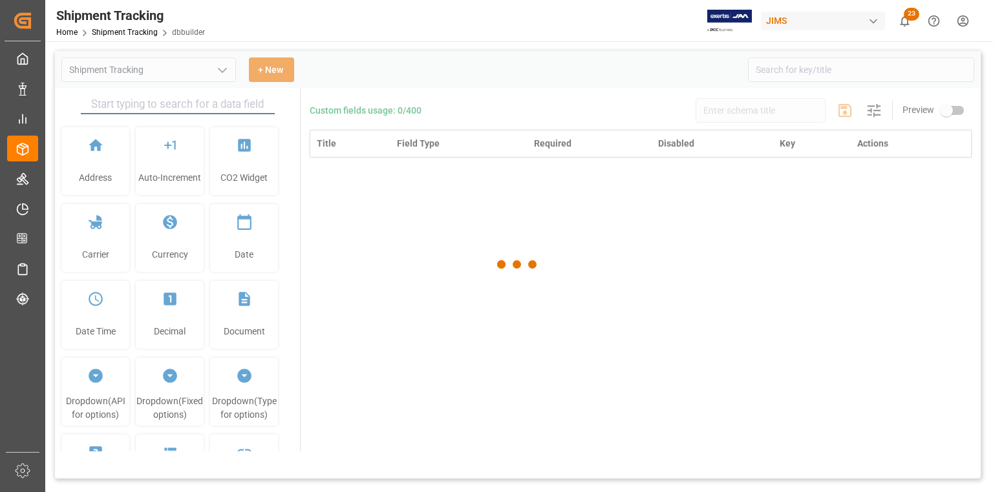
type input "Shipment Tracking"
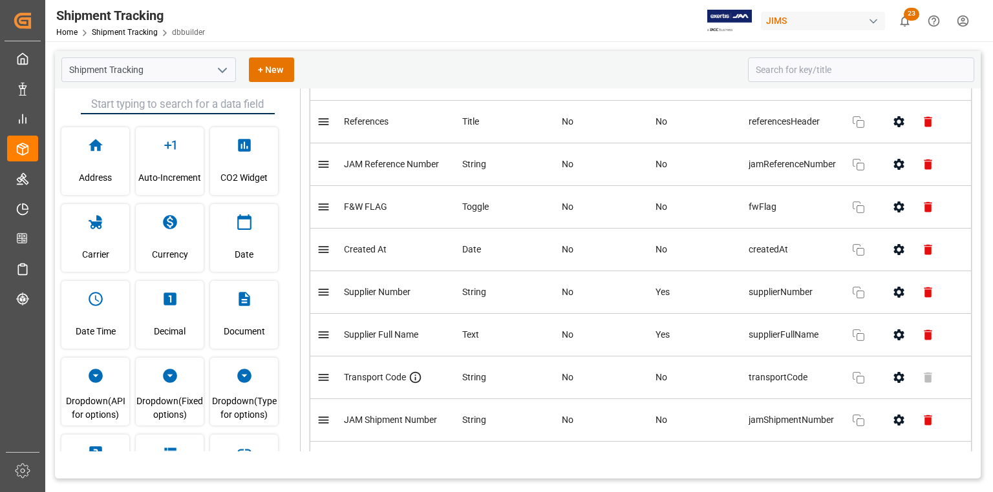
scroll to position [103, 0]
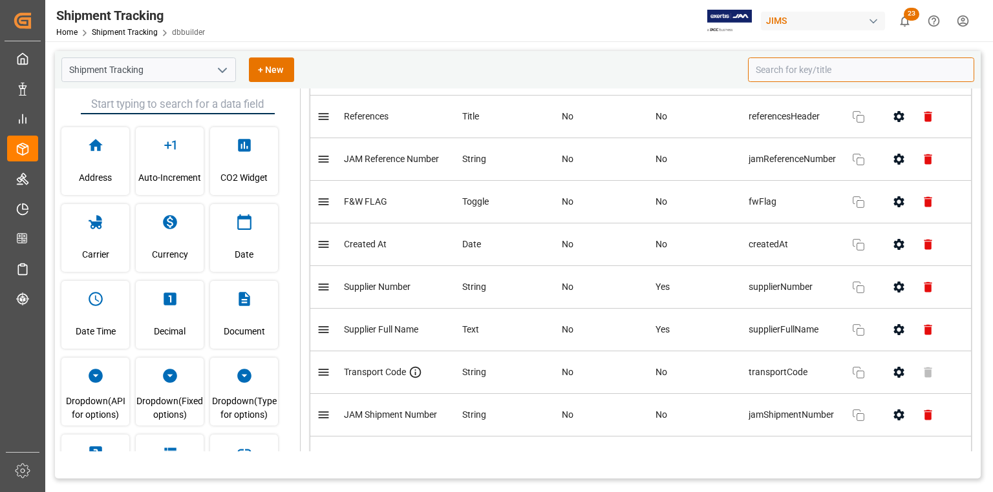
click at [778, 70] on input at bounding box center [861, 70] width 226 height 25
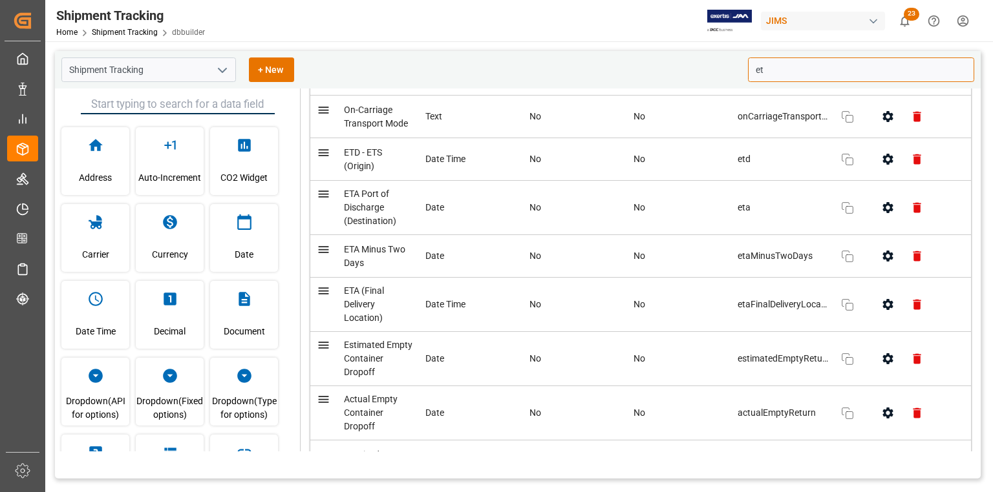
type input "eta"
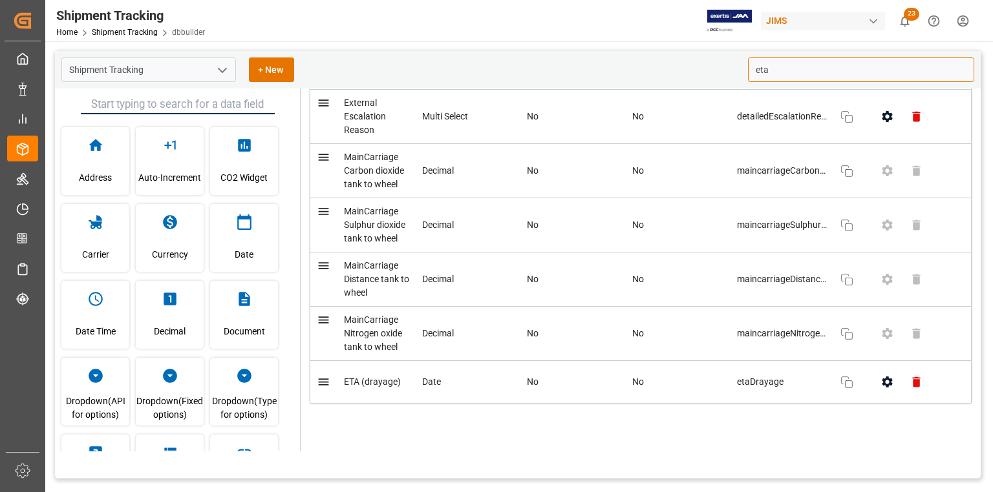
scroll to position [427, 0]
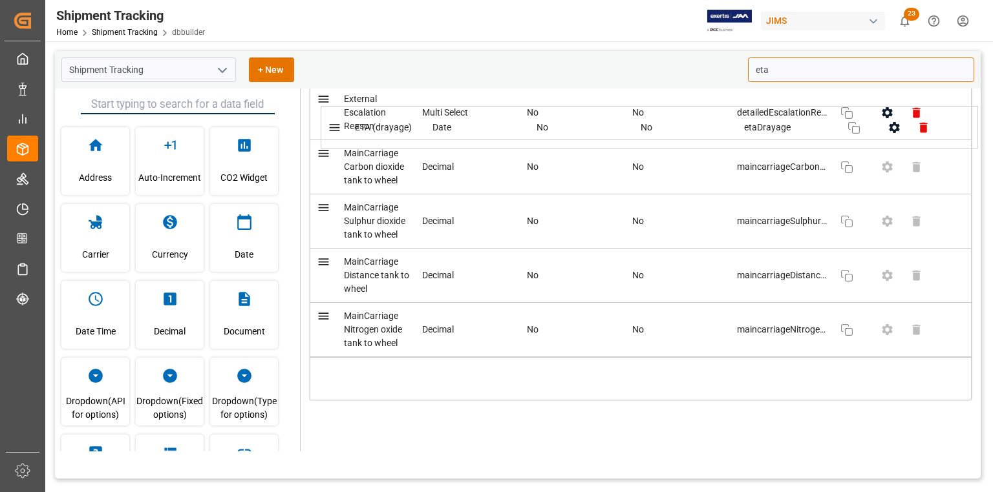
drag, startPoint x: 437, startPoint y: 387, endPoint x: 450, endPoint y: 134, distance: 253.6
click at [450, 134] on table "Title Field Type Required Disabled Key Actions ETA Port of Discharge (Destinati…" at bounding box center [641, 50] width 662 height 699
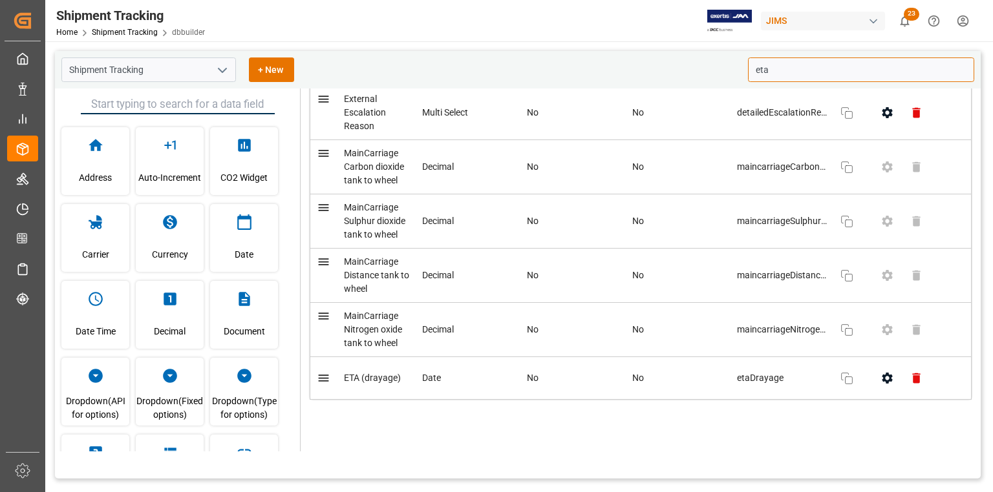
drag, startPoint x: 778, startPoint y: 69, endPoint x: 724, endPoint y: 71, distance: 53.7
click at [729, 67] on div "Shipment Tracking + New eta" at bounding box center [517, 69] width 925 height 37
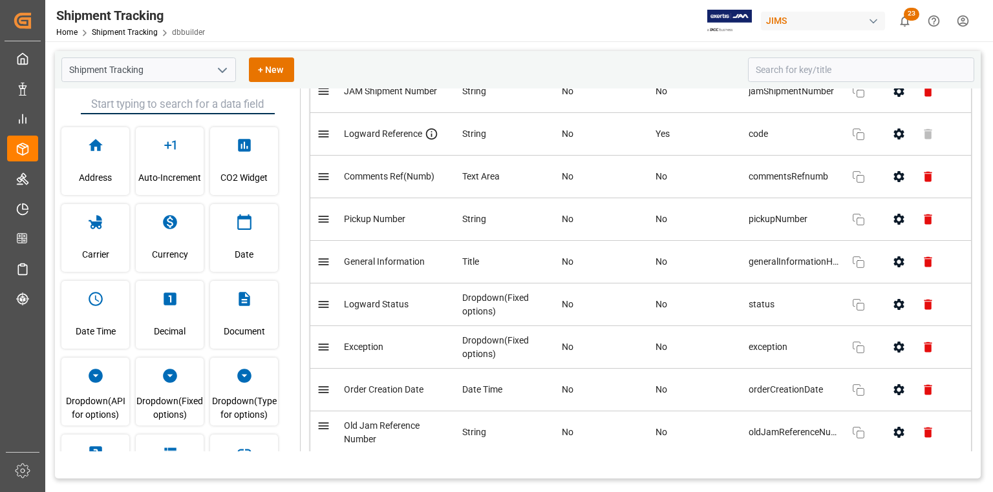
drag, startPoint x: 981, startPoint y: 106, endPoint x: 975, endPoint y: 313, distance: 206.9
click at [975, 313] on main "Shipment Tracking + New Address Auto-Increment CO2 Widget Carrier Currency Date…" at bounding box center [517, 273] width 945 height 444
drag, startPoint x: 981, startPoint y: 103, endPoint x: 975, endPoint y: 238, distance: 134.5
click at [969, 258] on main "Shipment Tracking + New Address Auto-Increment CO2 Widget Carrier Currency Date…" at bounding box center [517, 273] width 945 height 444
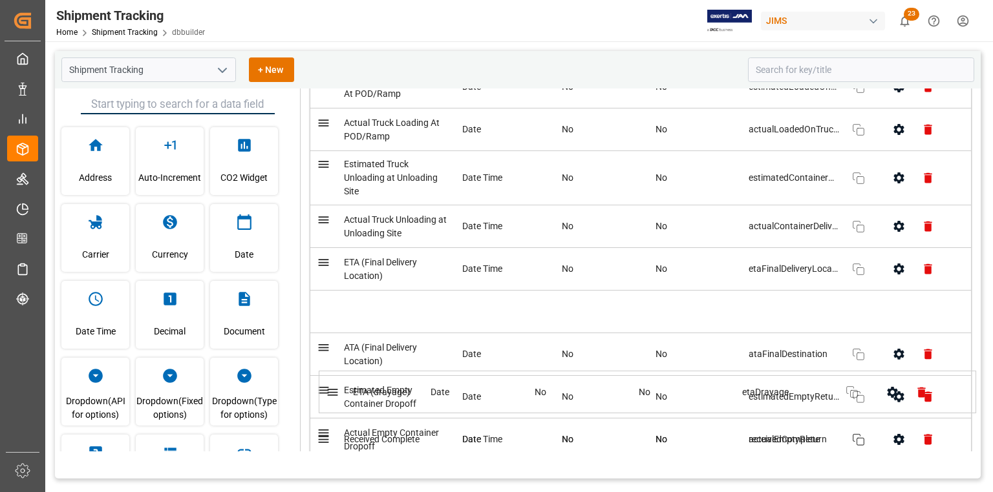
scroll to position [4281, 0]
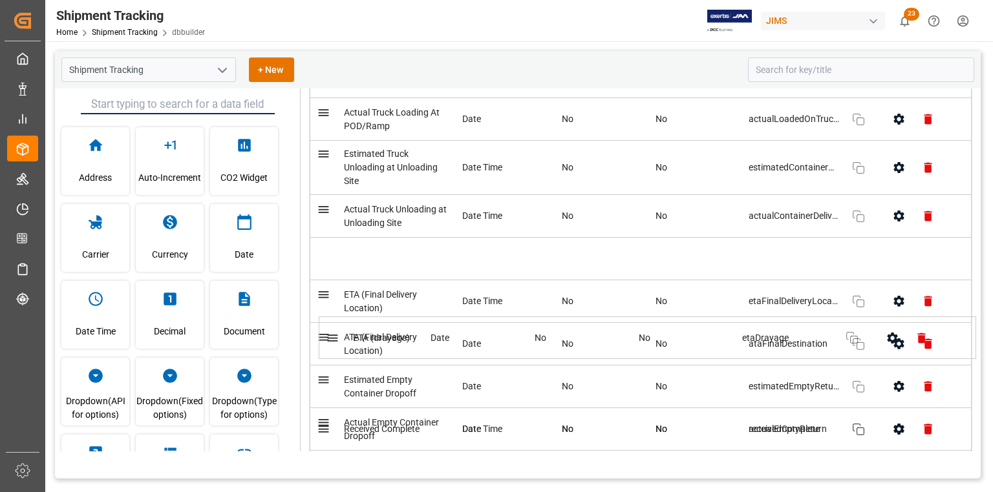
drag, startPoint x: 469, startPoint y: 372, endPoint x: 479, endPoint y: 329, distance: 44.5
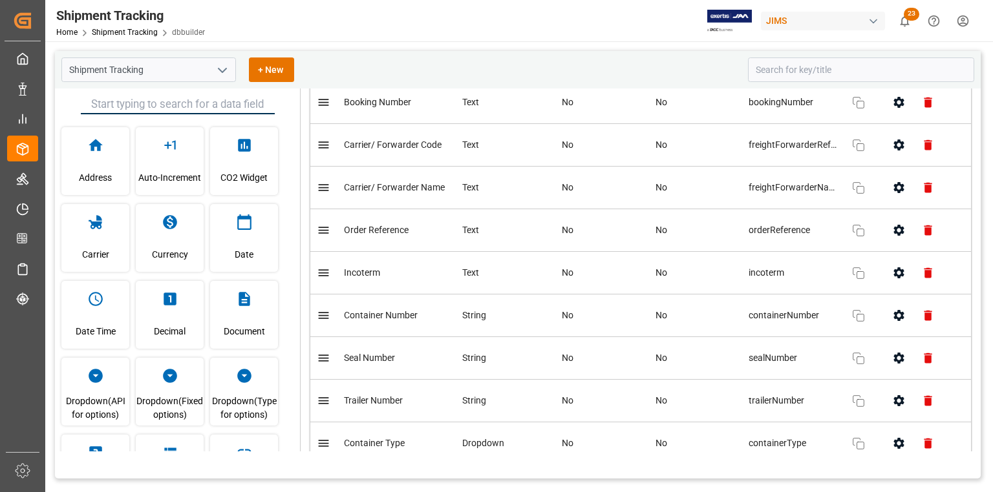
scroll to position [0, 0]
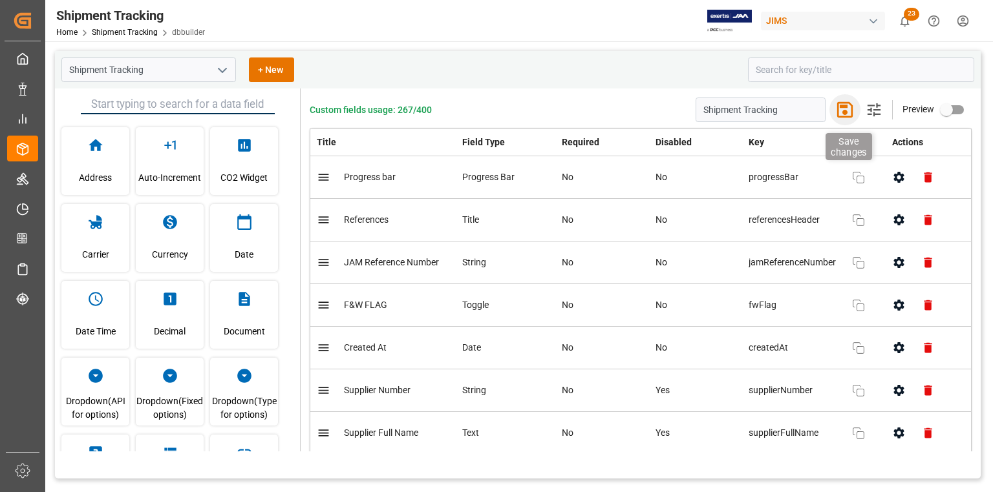
click at [843, 105] on icon "button" at bounding box center [845, 110] width 16 height 16
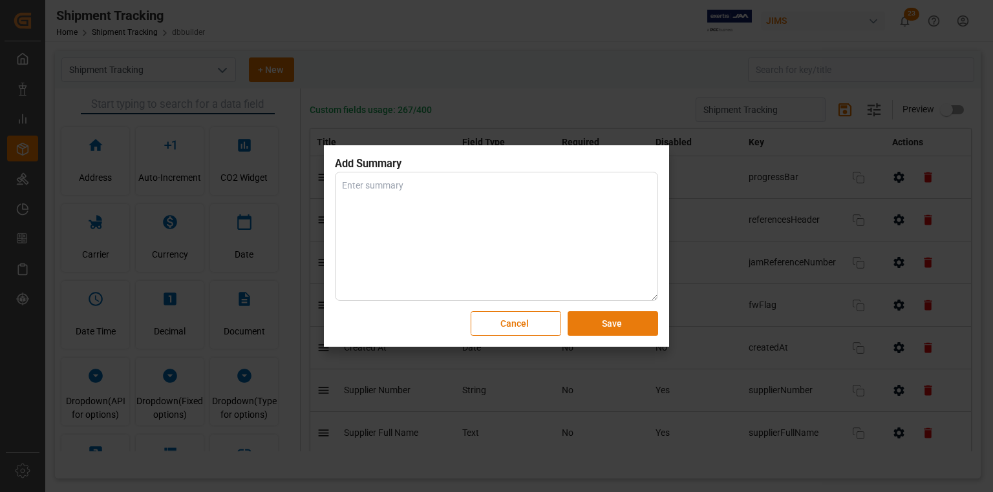
click at [620, 324] on button "Save" at bounding box center [612, 323] width 90 height 25
